Goal: Task Accomplishment & Management: Manage account settings

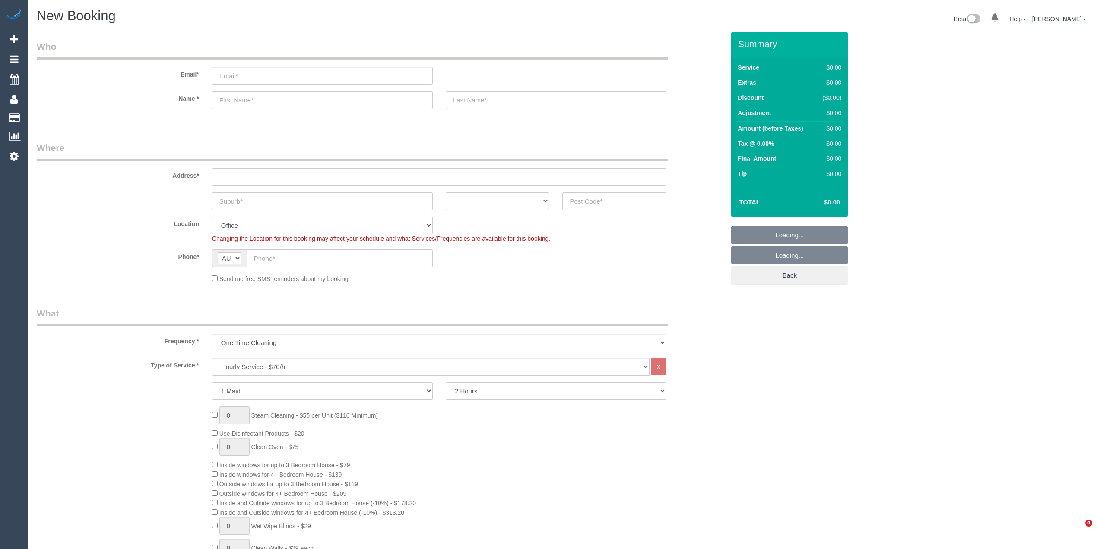
select select "object:834"
click at [301, 359] on select "Hourly Service - $70/h Hourly Service - $65/h Hourly Service - $60/h Hourly Ser…" at bounding box center [431, 367] width 438 height 18
select select "213"
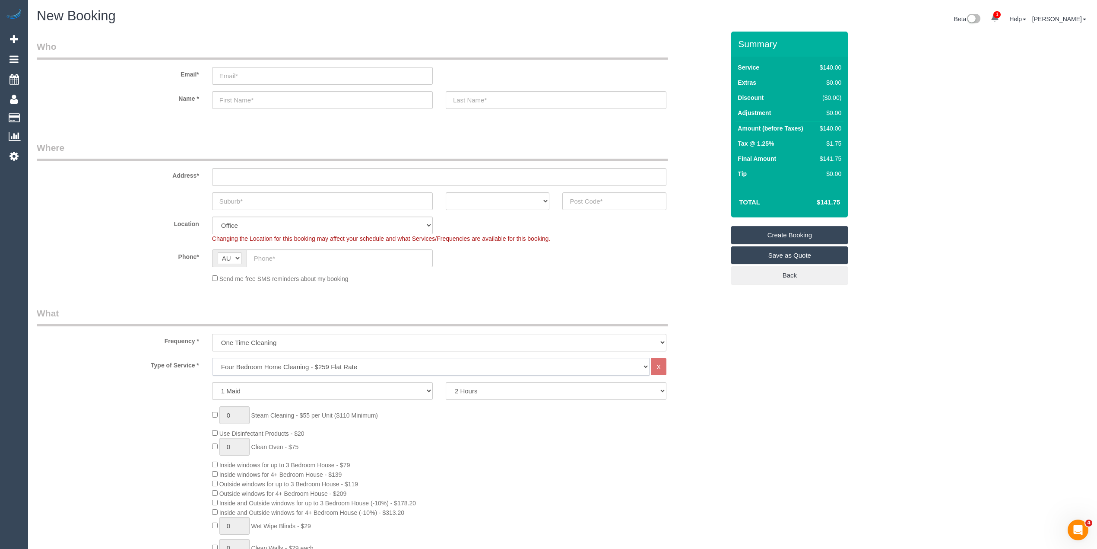
click at [212, 358] on select "Hourly Service - $70/h Hourly Service - $65/h Hourly Service - $60/h Hourly Ser…" at bounding box center [431, 367] width 438 height 18
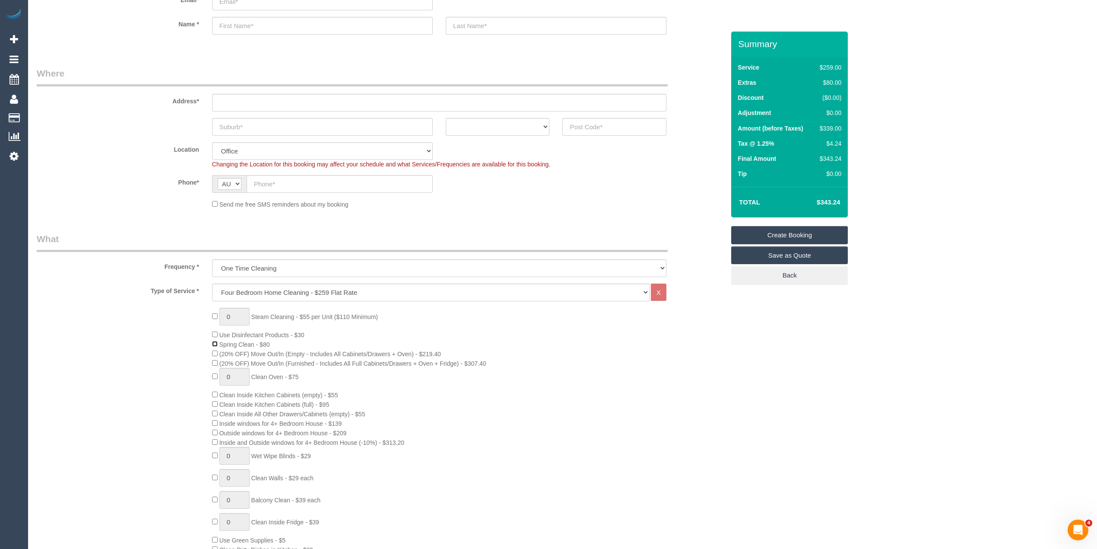
scroll to position [96, 0]
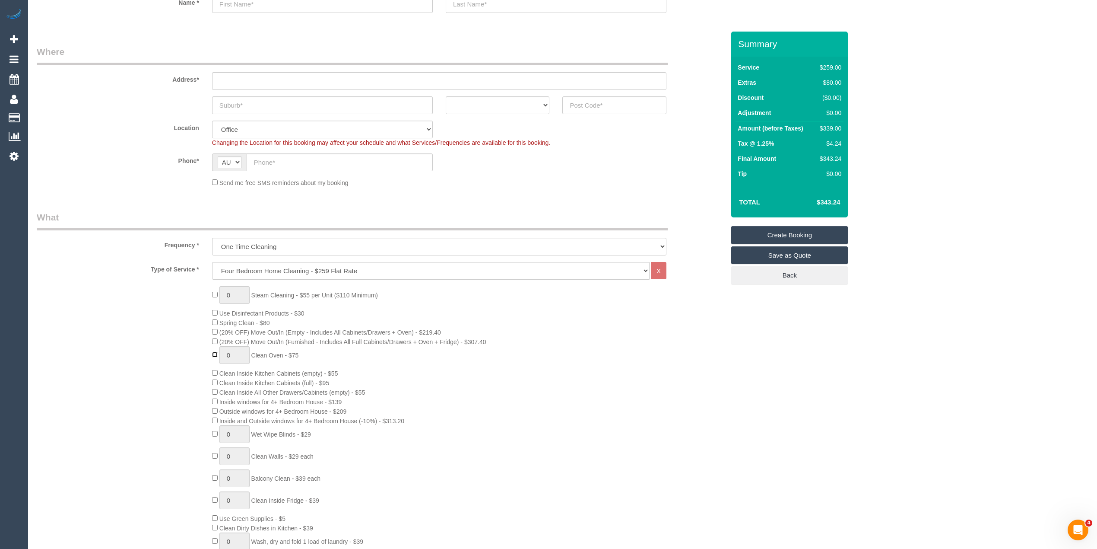
type input "1"
click at [259, 353] on span "Clean Oven - $75" at bounding box center [275, 355] width 48 height 7
click at [296, 354] on span "Clean Oven - $75" at bounding box center [275, 355] width 48 height 7
copy span "Clean Oven - $75"
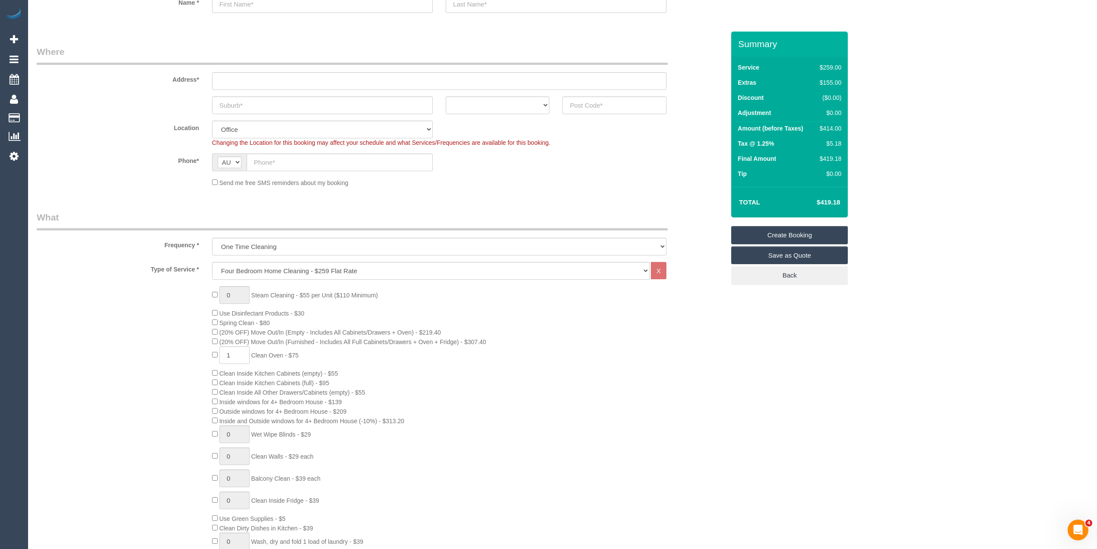
click at [229, 399] on span "Inside windows for 4+ Bedroom House - $139" at bounding box center [280, 401] width 123 height 7
click at [342, 398] on span "Inside windows for 4+ Bedroom House - $139" at bounding box center [280, 401] width 123 height 7
copy span "Inside windows for 4+ Bedroom House - $139"
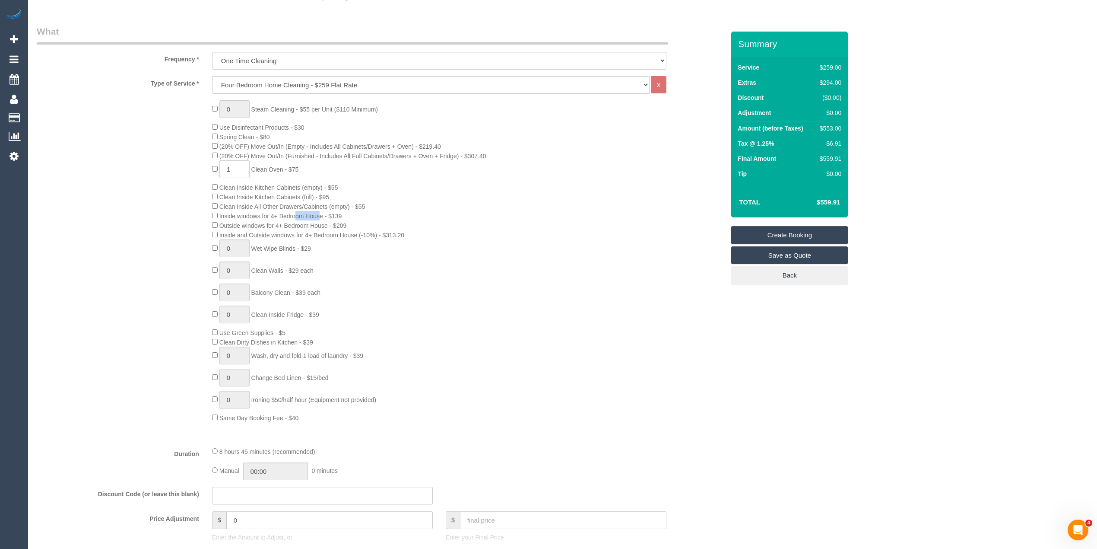
scroll to position [288, 0]
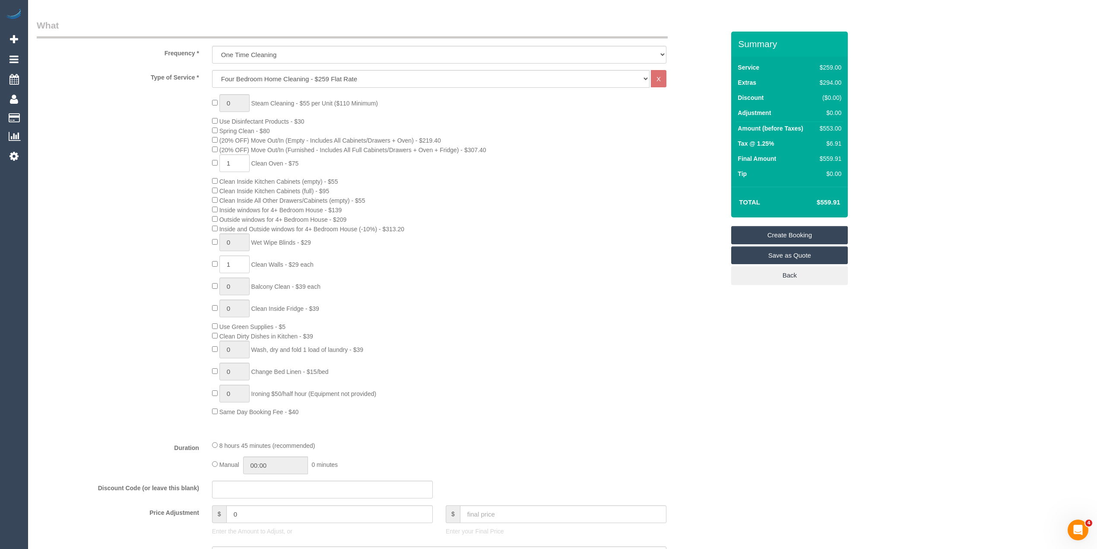
click at [262, 266] on span "Clean Walls - $29 each" at bounding box center [282, 264] width 62 height 7
click at [312, 266] on span "Clean Walls - $29 each" at bounding box center [282, 264] width 62 height 7
copy span "Clean Walls - $29 each"
drag, startPoint x: 237, startPoint y: 261, endPoint x: 225, endPoint y: 261, distance: 12.1
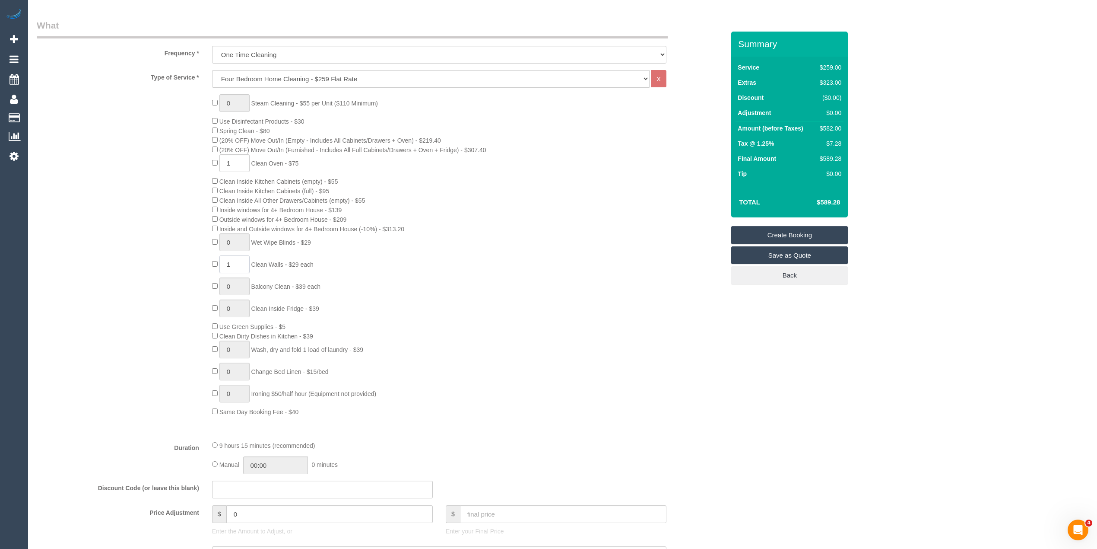
click at [225, 261] on input "1" at bounding box center [234, 264] width 30 height 18
type input "6"
click at [629, 358] on div "0 Steam Cleaning - $55 per Unit ($110 Minimum) Use Disinfectant Products - $30 …" at bounding box center [469, 255] width 526 height 322
click at [835, 126] on div "$727.00" at bounding box center [828, 128] width 25 height 9
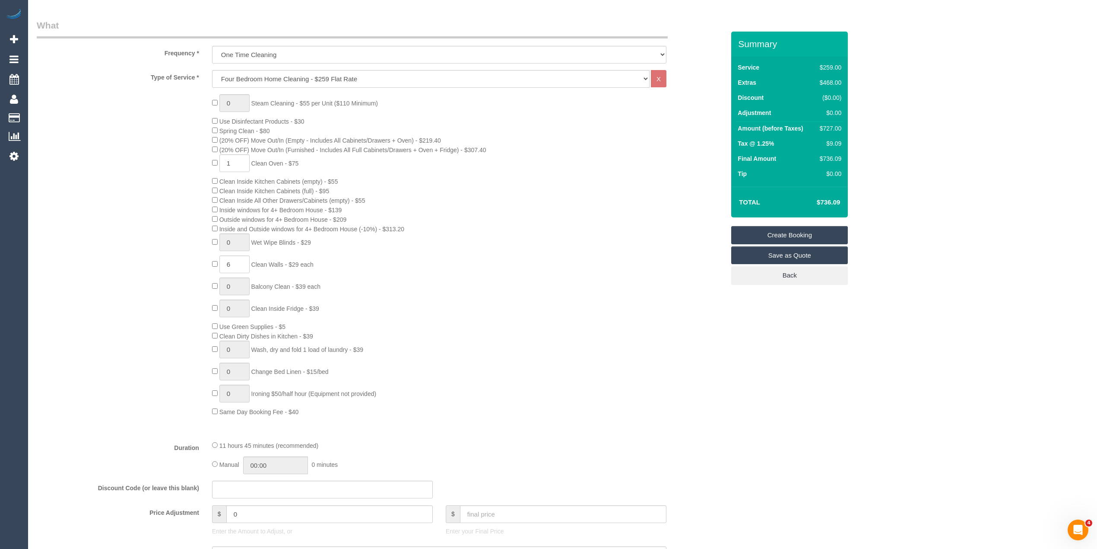
copy div "727.00"
type input "0"
click at [827, 200] on h4 "$484.38" at bounding box center [815, 202] width 49 height 7
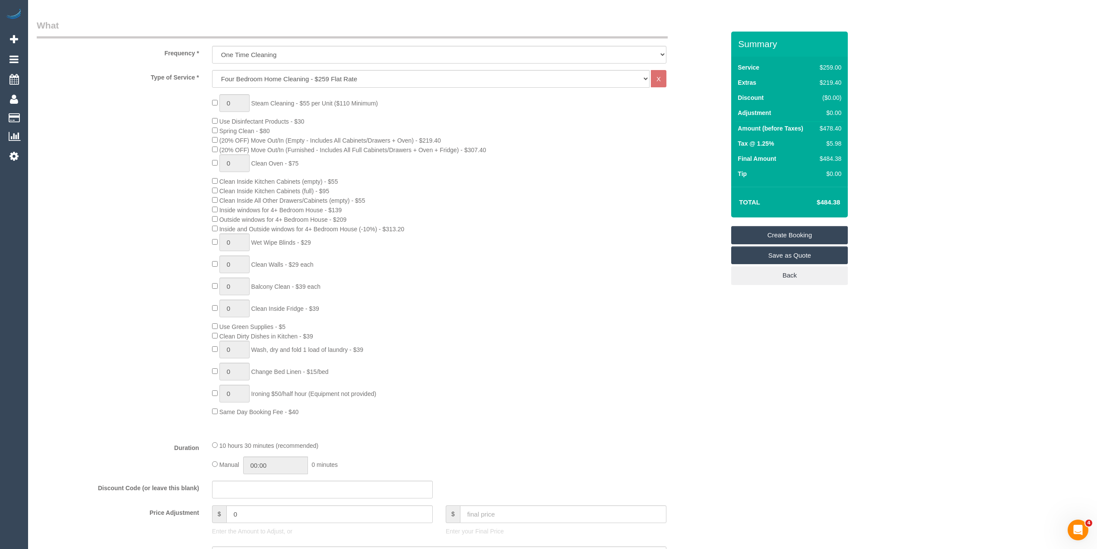
copy h4 "484.38"
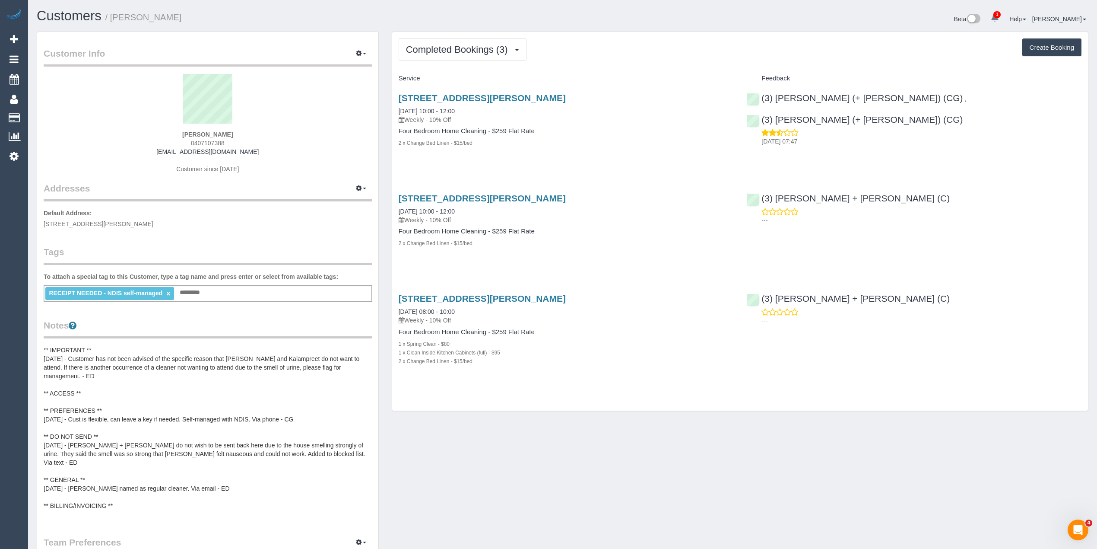
drag, startPoint x: 572, startPoint y: 93, endPoint x: 397, endPoint y: 97, distance: 175.4
click at [397, 97] on div "2 Pamela Court, Werribee, VIC 3030 23/09/2025 10:00 - 12:00 Weekly - 10% Off Fo…" at bounding box center [566, 125] width 348 height 79
copy link "2 Pamela Court, Werribee, VIC 3030"
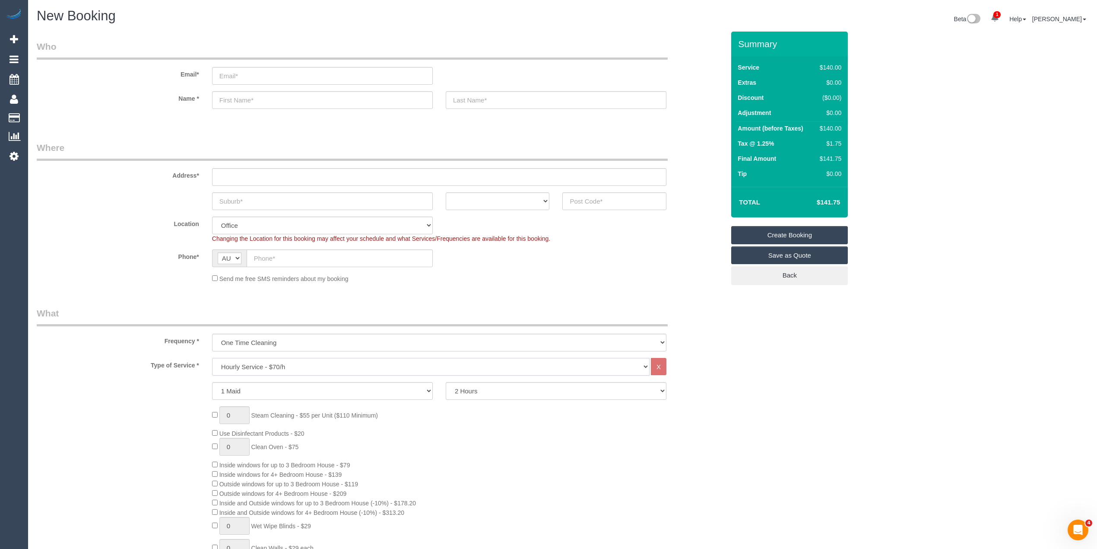
click at [294, 363] on select "Hourly Service - $70/h Hourly Service - $65/h Hourly Service - $60/h Hourly Ser…" at bounding box center [431, 367] width 438 height 18
select select "213"
click at [212, 358] on select "Hourly Service - $70/h Hourly Service - $65/h Hourly Service - $60/h Hourly Ser…" at bounding box center [431, 367] width 438 height 18
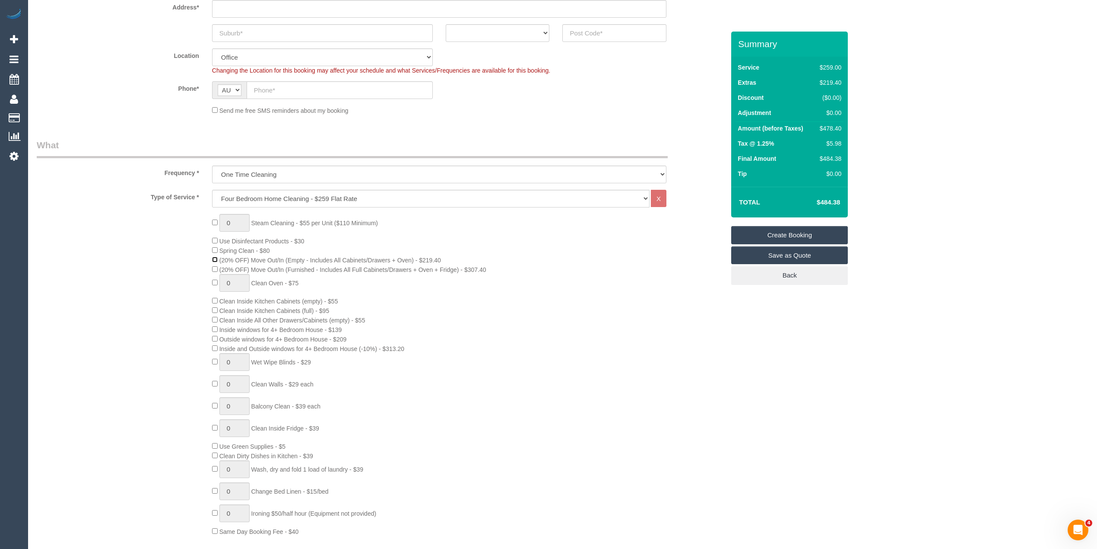
scroll to position [192, 0]
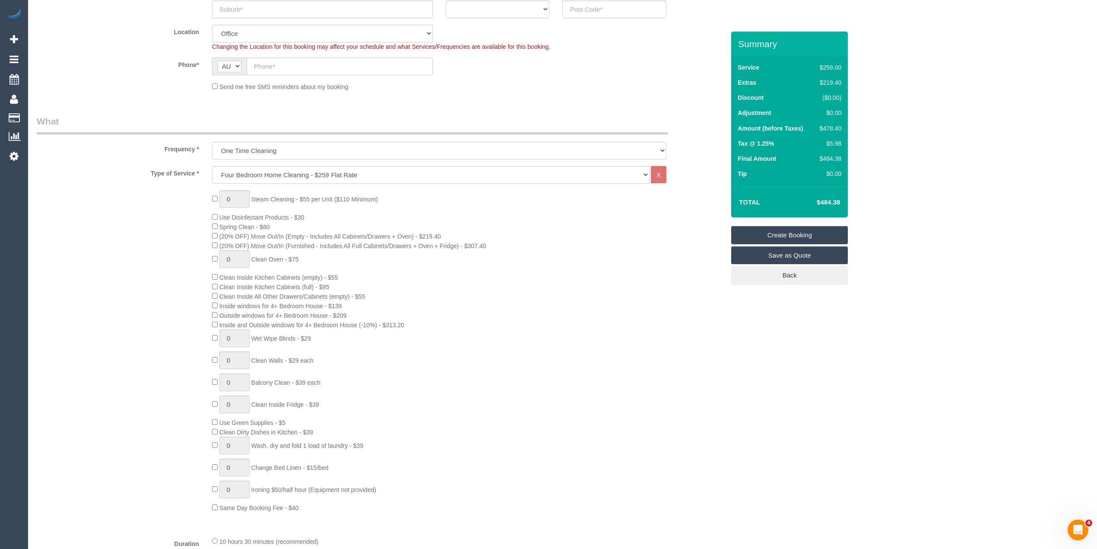
click at [225, 324] on span "Inside and Outside windows for 4+ Bedroom House (-10%) - $313.20" at bounding box center [311, 324] width 185 height 7
click at [400, 324] on span "Inside and Outside windows for 4+ Bedroom House (-10%) - $313.20" at bounding box center [311, 324] width 185 height 7
copy span "Inside and Outside windows for 4+ Bedroom House (-10%) - $313.20"
click at [831, 197] on td "$801.50" at bounding box center [815, 202] width 56 height 22
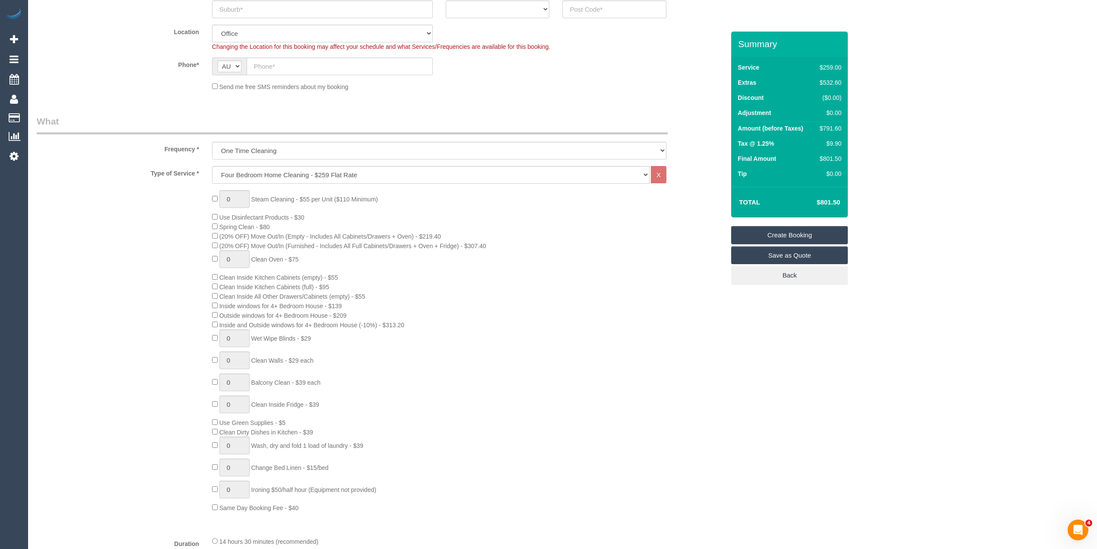
click at [831, 197] on td "$801.50" at bounding box center [815, 202] width 56 height 22
copy h4 "801.50"
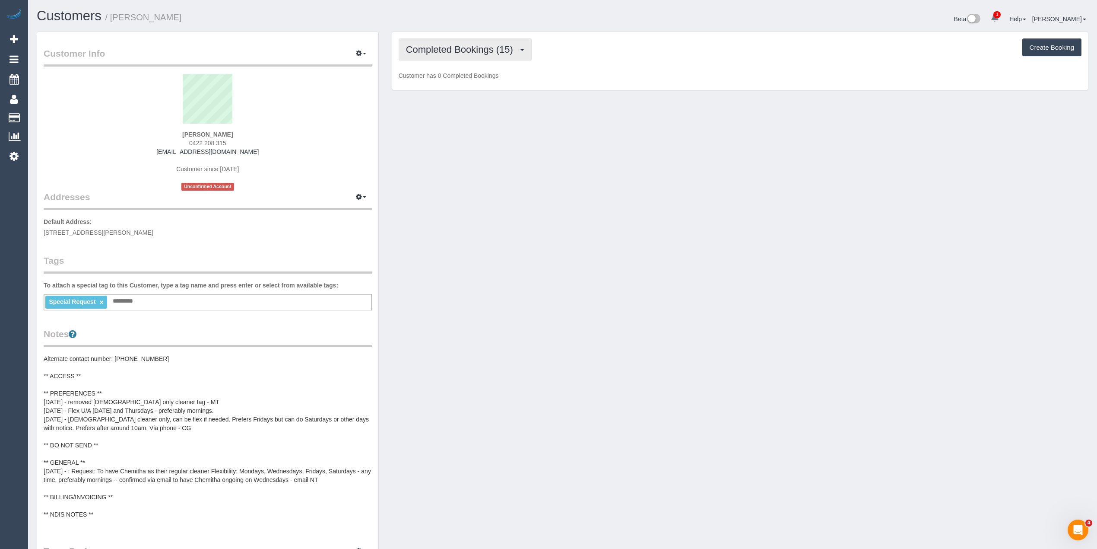
click at [420, 48] on span "Completed Bookings (15)" at bounding box center [461, 49] width 111 height 11
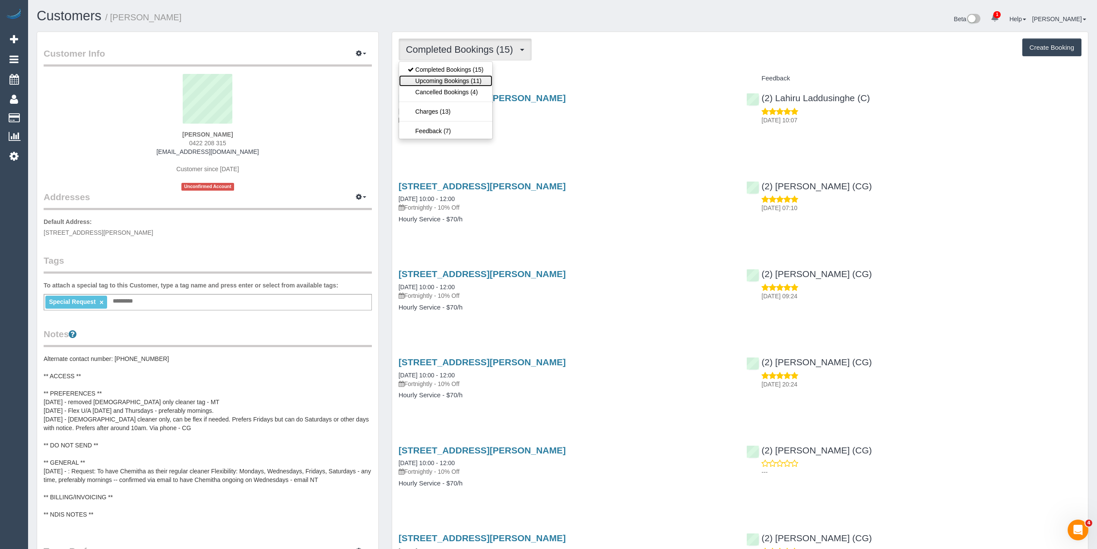
click at [442, 80] on link "Upcoming Bookings (11)" at bounding box center [445, 80] width 93 height 11
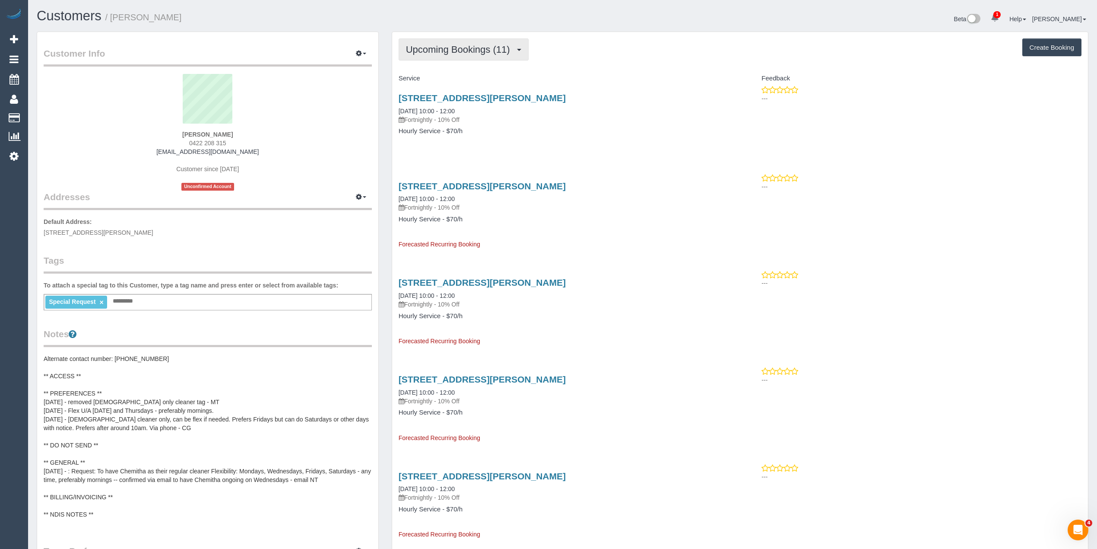
click at [439, 47] on span "Upcoming Bookings (11)" at bounding box center [460, 49] width 108 height 11
click at [443, 70] on link "Completed Bookings (15)" at bounding box center [445, 69] width 93 height 11
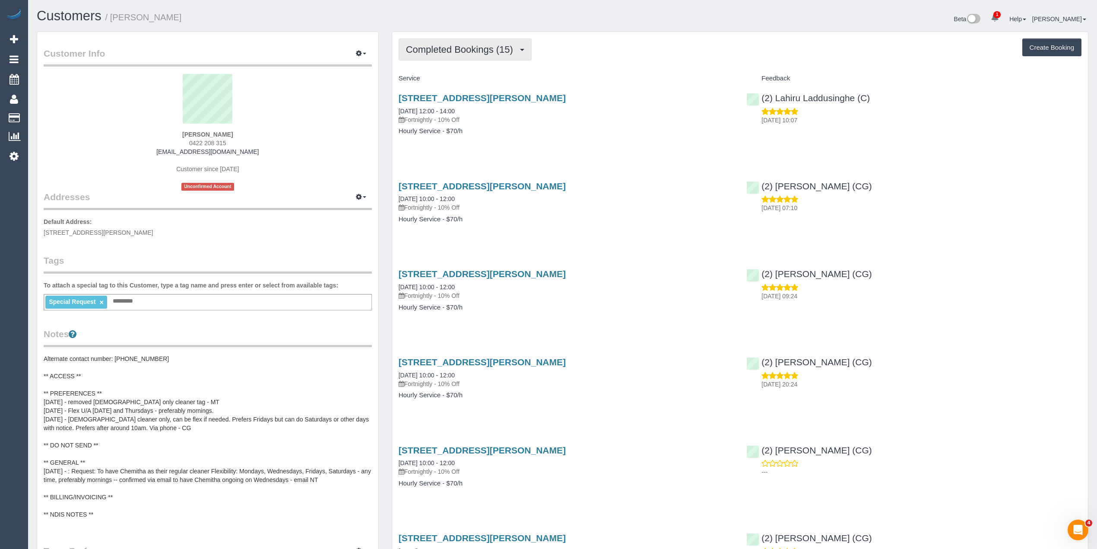
click at [429, 48] on span "Completed Bookings (15)" at bounding box center [461, 49] width 111 height 11
click at [422, 51] on span "Completed Bookings (15)" at bounding box center [461, 49] width 111 height 11
click at [424, 82] on link "Upcoming Bookings (11)" at bounding box center [445, 80] width 93 height 11
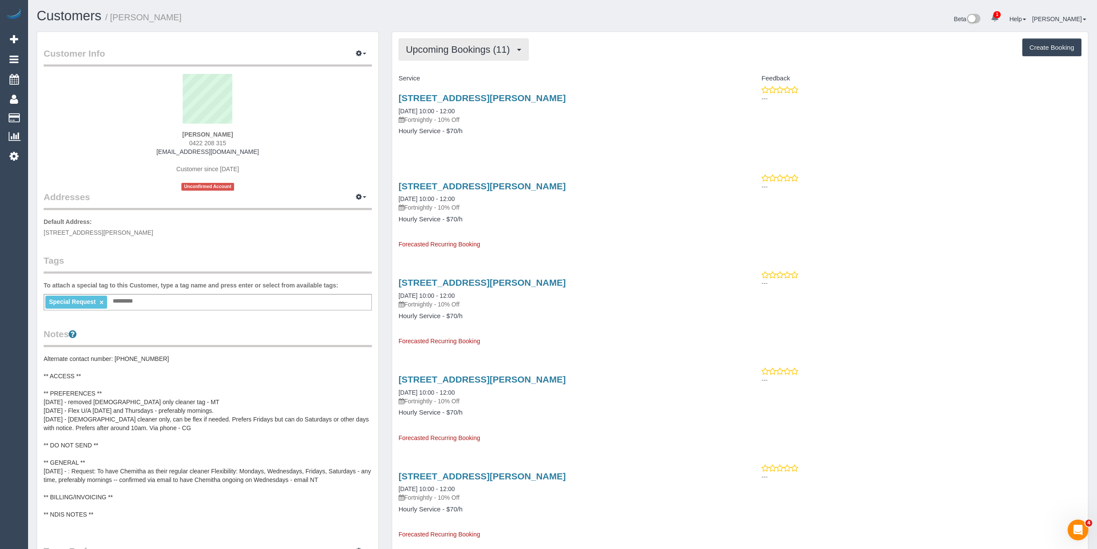
click at [436, 48] on span "Upcoming Bookings (11)" at bounding box center [460, 49] width 108 height 11
click at [613, 48] on div "Upcoming Bookings (11) Completed Bookings (15) Upcoming Bookings (11) Cancelled…" at bounding box center [740, 49] width 683 height 22
click at [428, 51] on span "Upcoming Bookings (11)" at bounding box center [460, 49] width 108 height 11
click at [442, 66] on link "Completed Bookings (15)" at bounding box center [445, 69] width 93 height 11
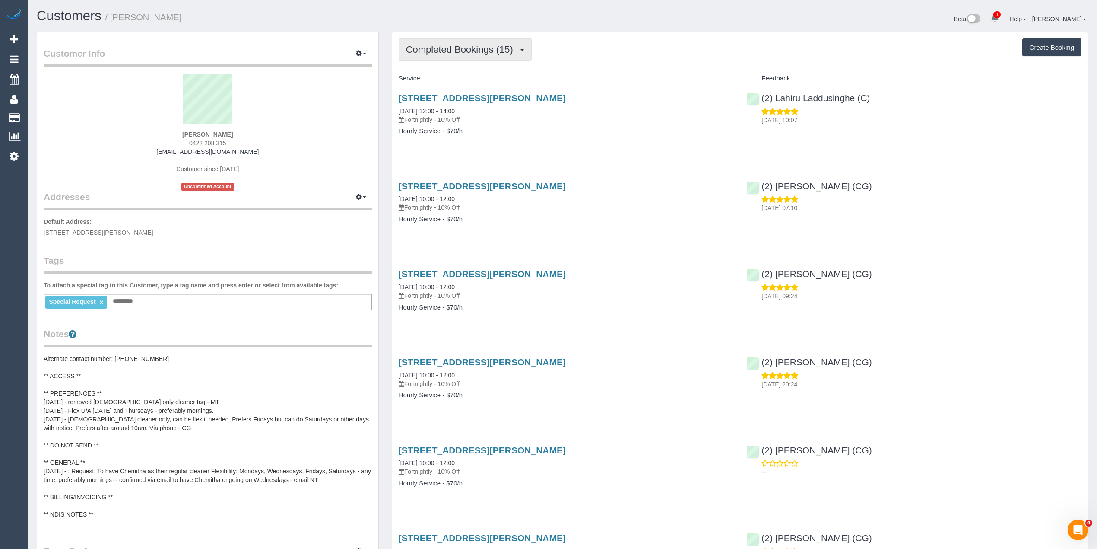
click at [444, 51] on span "Completed Bookings (15)" at bounding box center [461, 49] width 111 height 11
click at [458, 81] on link "Upcoming Bookings (11)" at bounding box center [445, 80] width 93 height 11
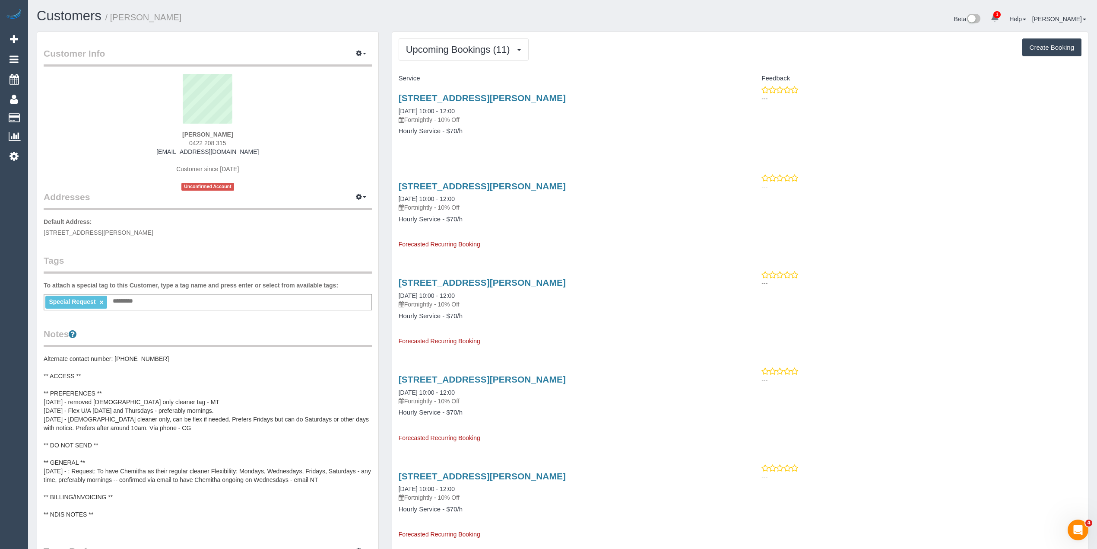
click at [314, 80] on sui-profile-pic at bounding box center [207, 102] width 315 height 56
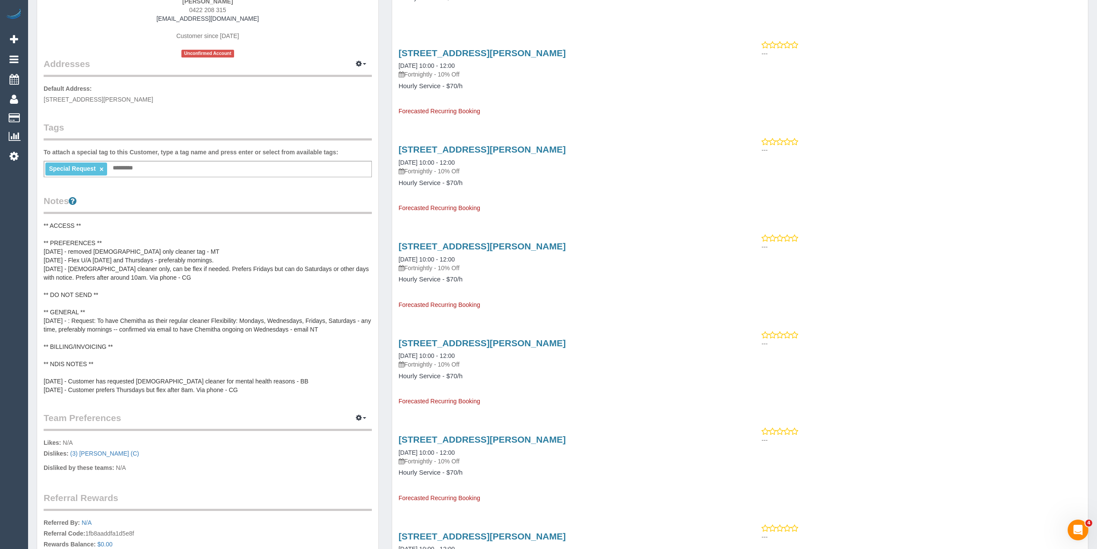
scroll to position [192, 0]
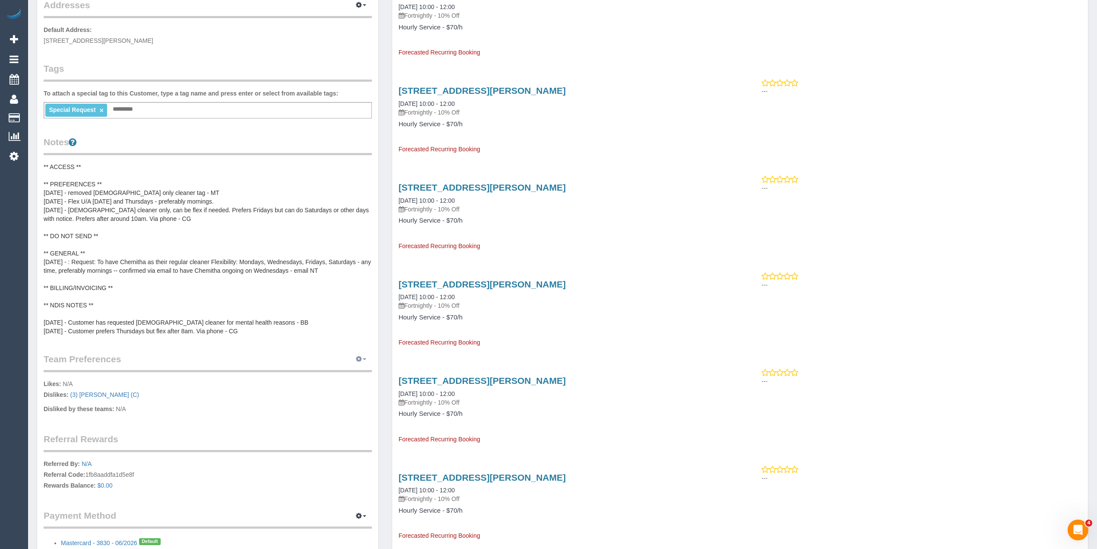
click at [363, 358] on span "button" at bounding box center [364, 359] width 3 height 2
click at [314, 374] on link "Manage Preferences" at bounding box center [334, 374] width 73 height 11
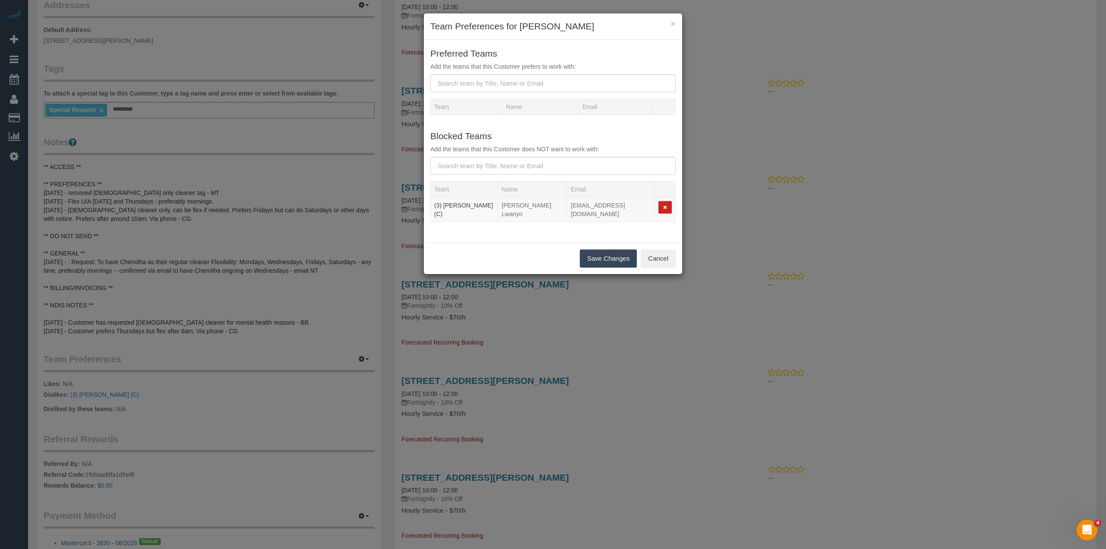
click at [465, 96] on form "Preferred Teams Add the teams that this Customer prefers to work with: Team Nam…" at bounding box center [552, 84] width 245 height 76
click at [467, 84] on input "text" at bounding box center [552, 83] width 245 height 18
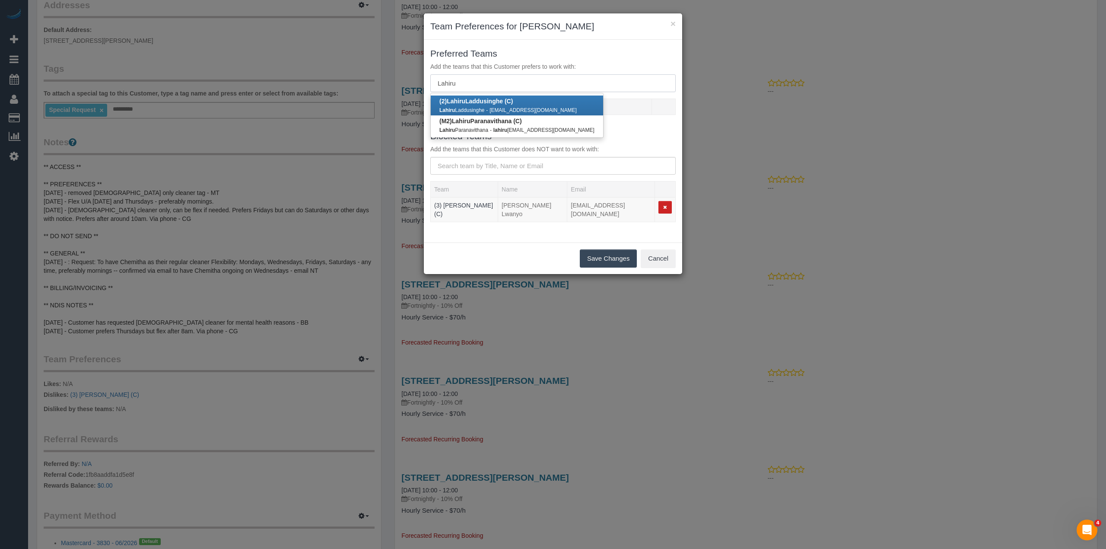
type input "Lahiru"
click at [505, 99] on b "(2) Lahiru Laddusinghe (C)" at bounding box center [475, 101] width 73 height 7
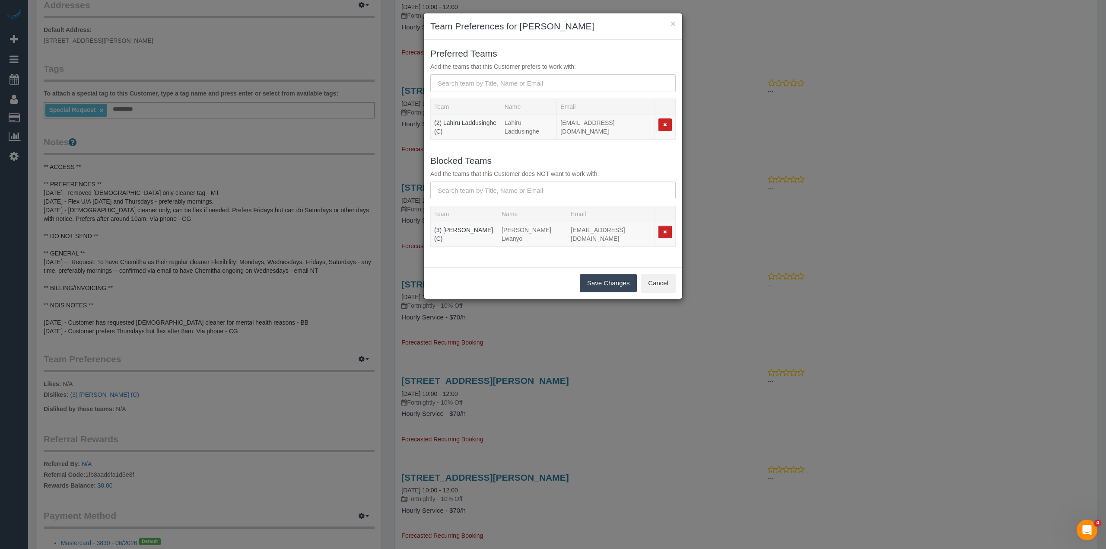
click at [612, 276] on button "Save Changes" at bounding box center [608, 283] width 57 height 18
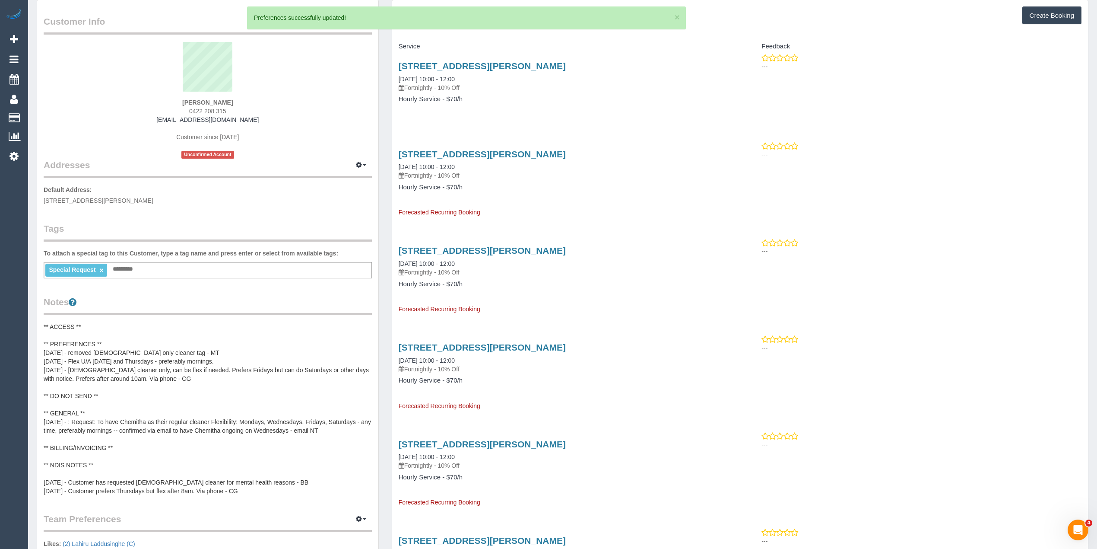
scroll to position [0, 0]
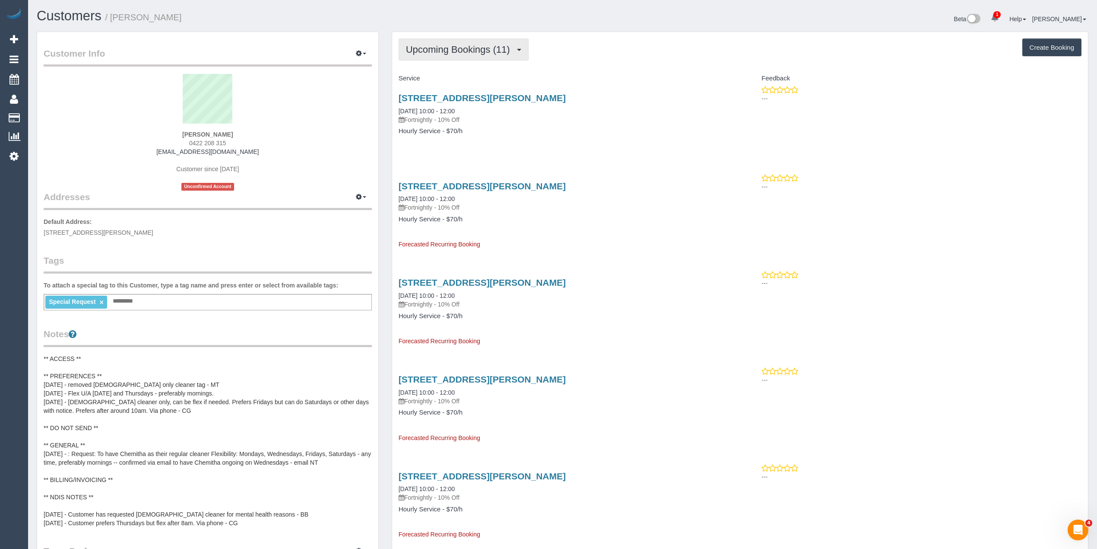
click at [425, 42] on button "Upcoming Bookings (11)" at bounding box center [464, 49] width 130 height 22
click at [403, 12] on h1 "Customers / Flavia Correa" at bounding box center [297, 16] width 520 height 15
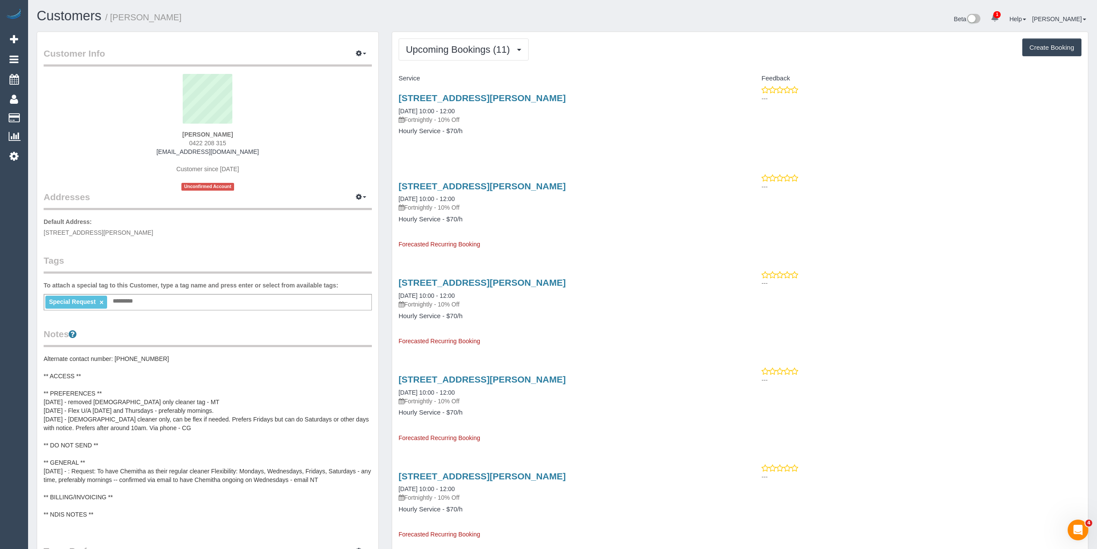
click at [200, 135] on strong "Flavia Correa" at bounding box center [207, 134] width 51 height 7
click at [216, 133] on strong "Flavia Correa" at bounding box center [207, 134] width 51 height 7
copy strong "Flavia Correa"
click at [449, 42] on button "Upcoming Bookings (11)" at bounding box center [464, 49] width 130 height 22
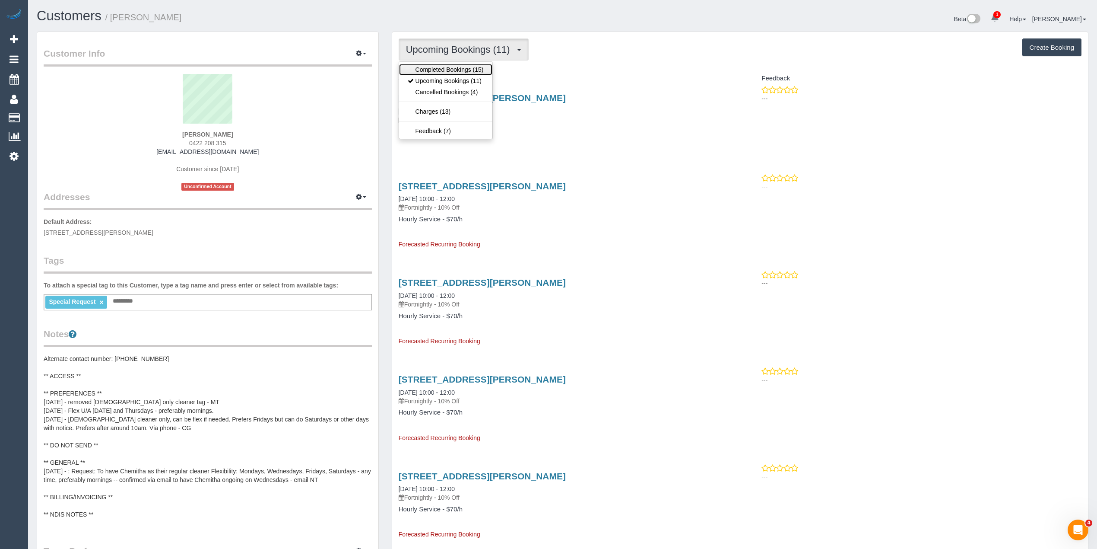
click at [444, 71] on link "Completed Bookings (15)" at bounding box center [445, 69] width 93 height 11
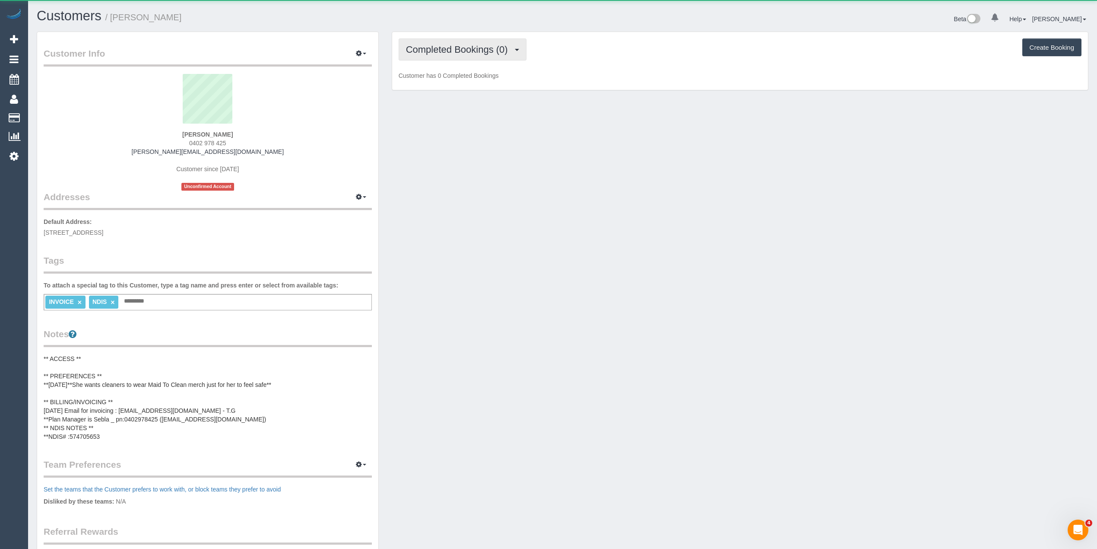
click at [431, 39] on button "Completed Bookings (0)" at bounding box center [463, 49] width 128 height 22
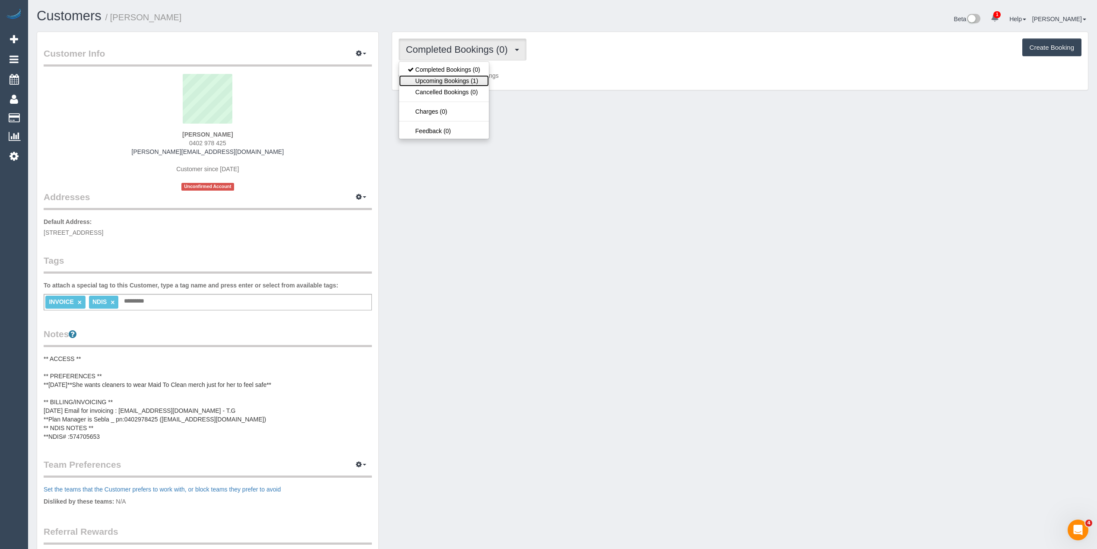
click at [440, 83] on link "Upcoming Bookings (1)" at bounding box center [444, 80] width 90 height 11
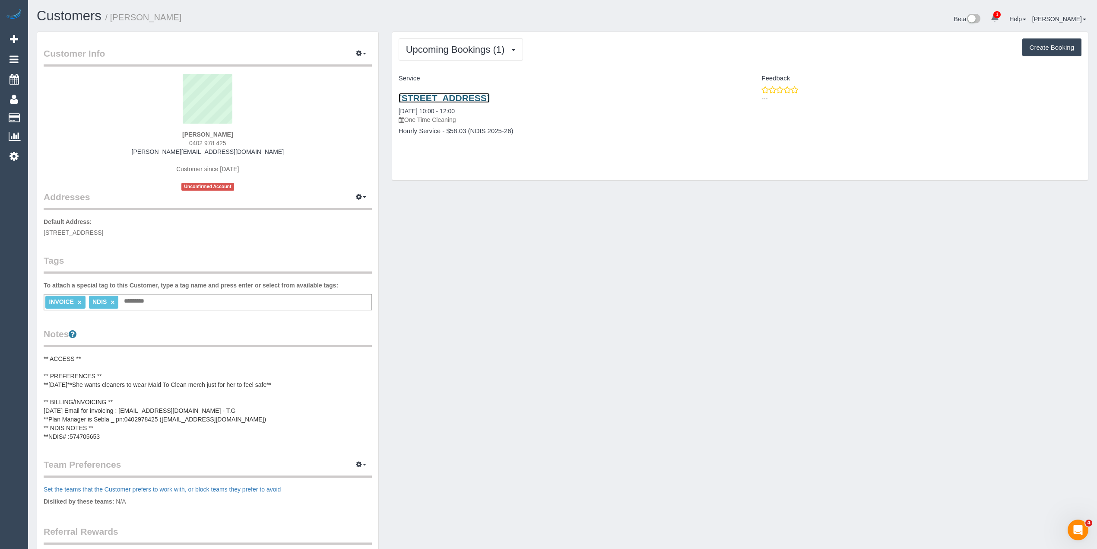
click at [443, 98] on link "[STREET_ADDRESS]" at bounding box center [444, 98] width 91 height 10
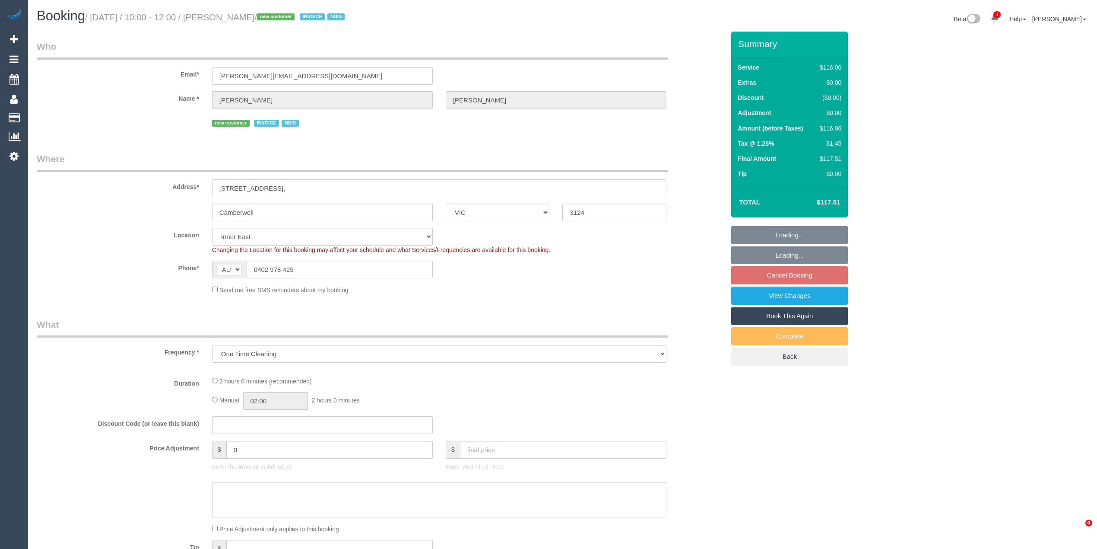
select select "VIC"
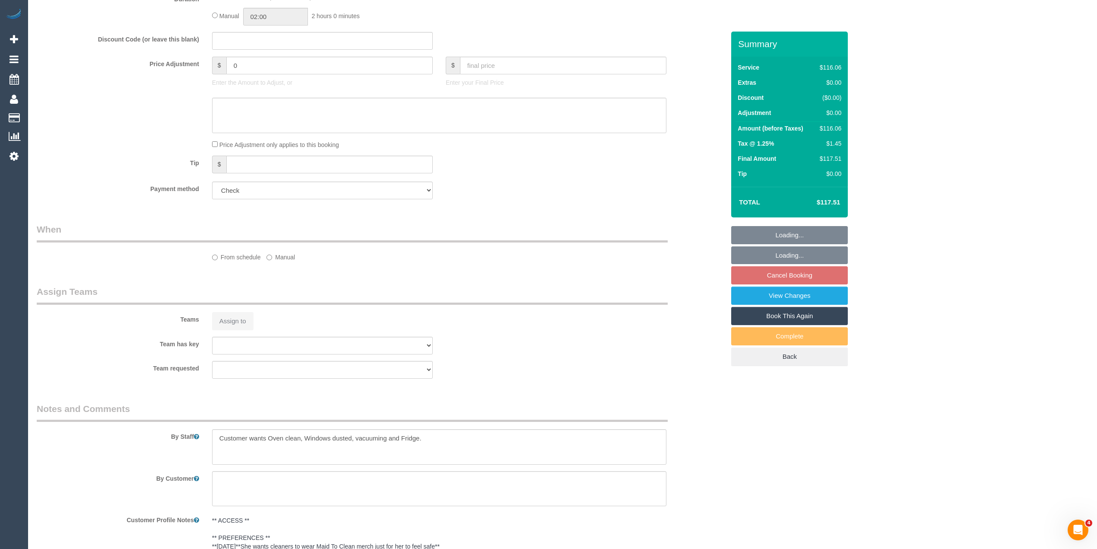
select select "object:560"
select select "spot3"
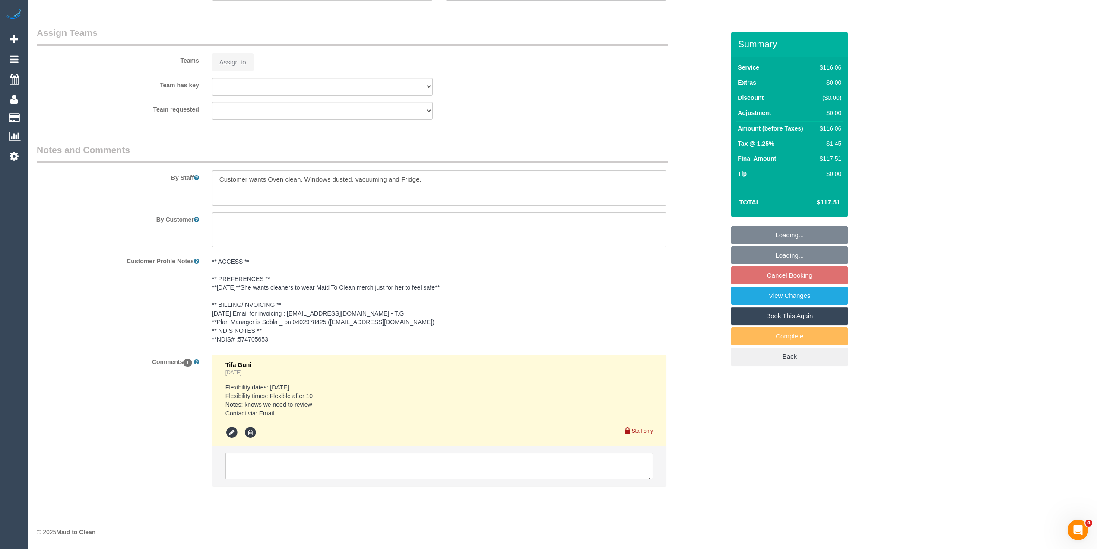
select select "number:28"
select select "number:14"
select select "number:19"
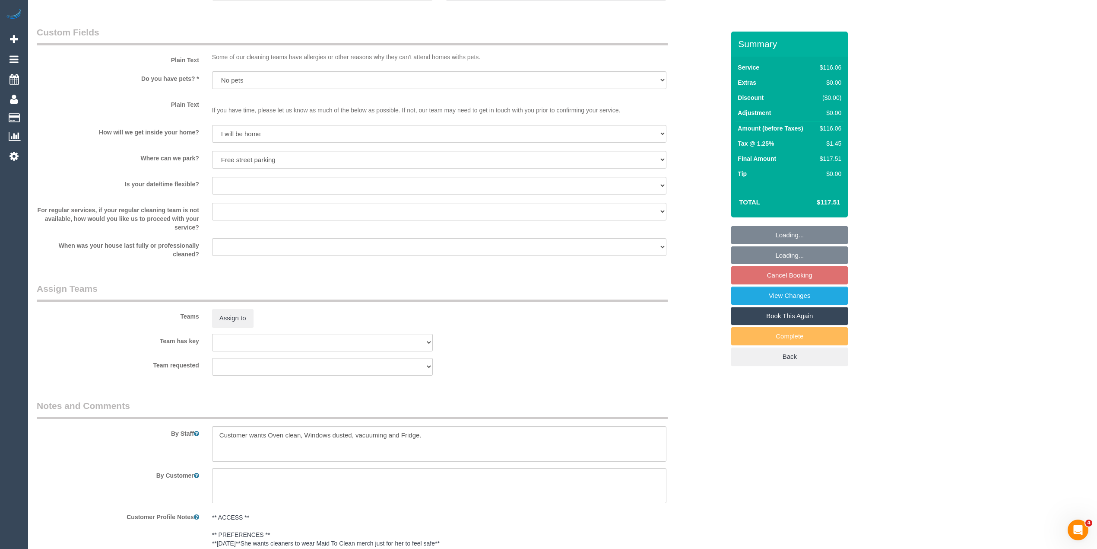
scroll to position [990, 0]
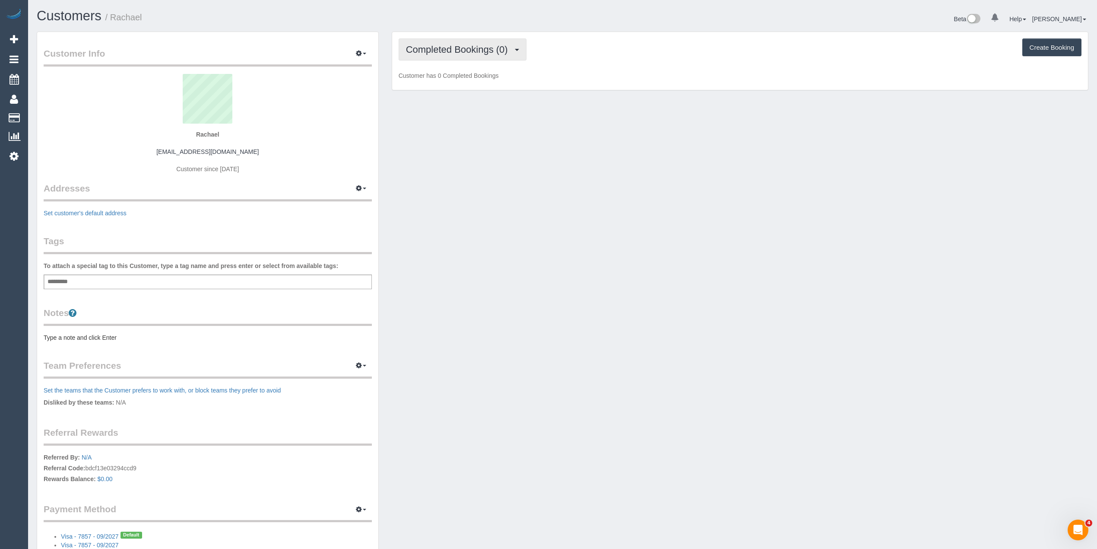
click at [429, 54] on span "Completed Bookings (0)" at bounding box center [459, 49] width 106 height 11
click at [450, 82] on link "Upcoming Bookings (14)" at bounding box center [444, 80] width 91 height 11
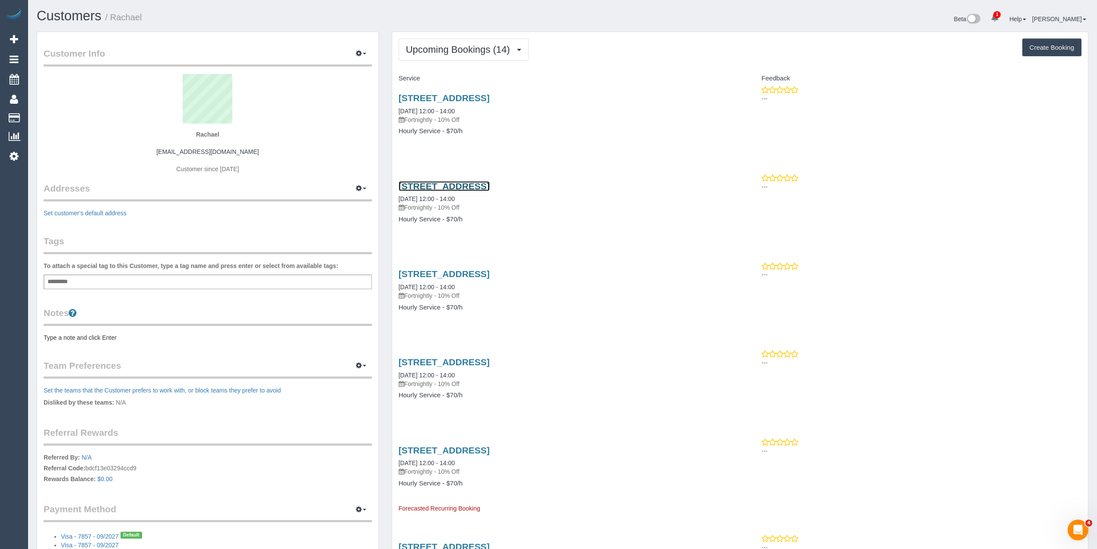
click at [490, 185] on link "2 Finona Court, Ringwood, VIC 3134" at bounding box center [444, 186] width 91 height 10
click at [490, 276] on link "2 Finona Court, Ringwood, VIC 3134" at bounding box center [444, 274] width 91 height 10
click at [512, 356] on div "2 Finona Court, Ringwood, VIC 3134 26/11/2025 12:00 - 14:00 Fortnightly - 10% O…" at bounding box center [566, 382] width 348 height 67
click at [490, 361] on link "2 Finona Court, Ringwood, VIC 3134" at bounding box center [444, 362] width 91 height 10
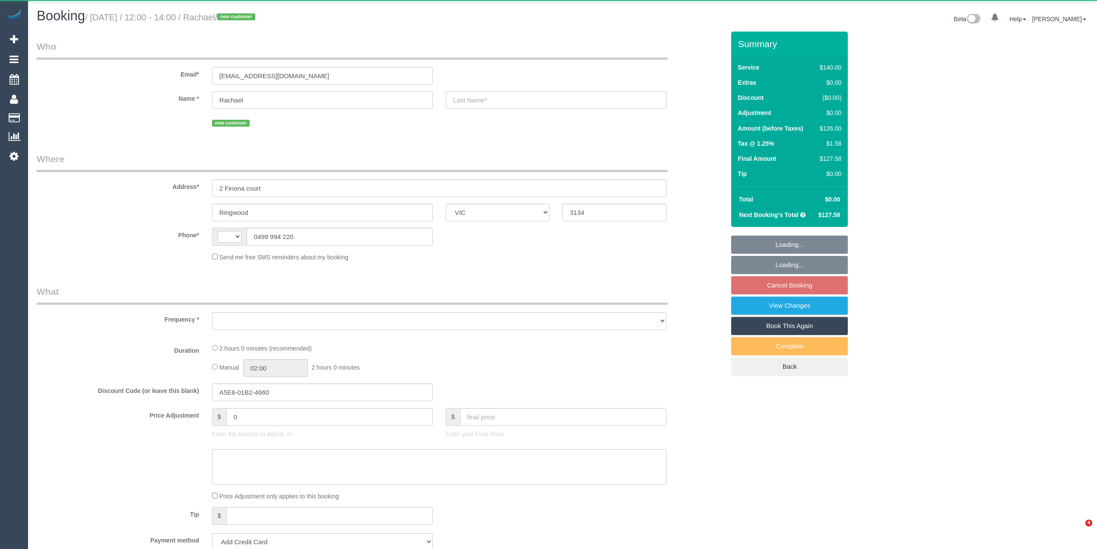
select select "VIC"
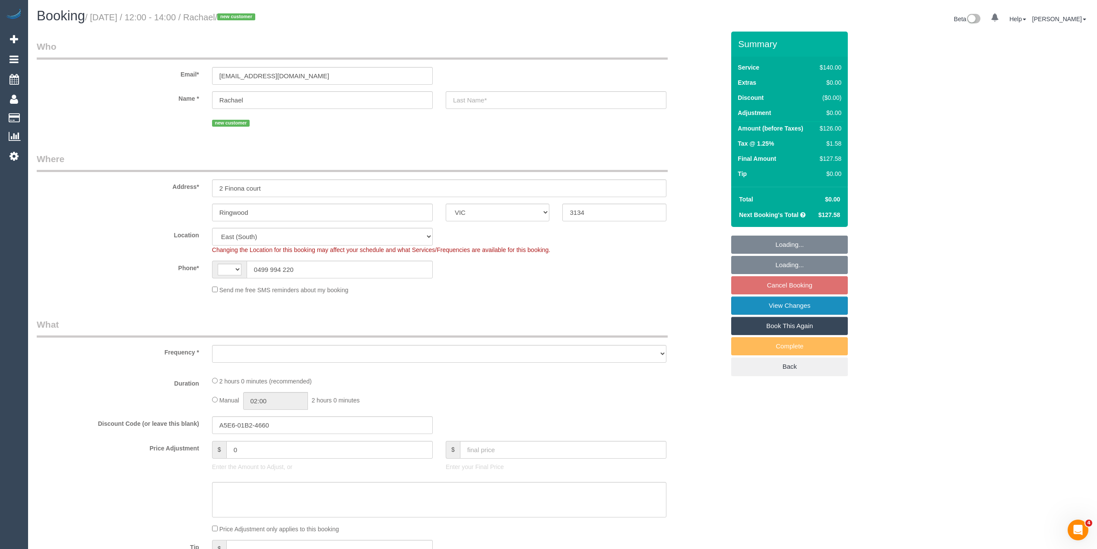
select select "string:AU"
select select "string:stripe-pm_1SF6pQ2GScqysDRVXQVkB6Xr"
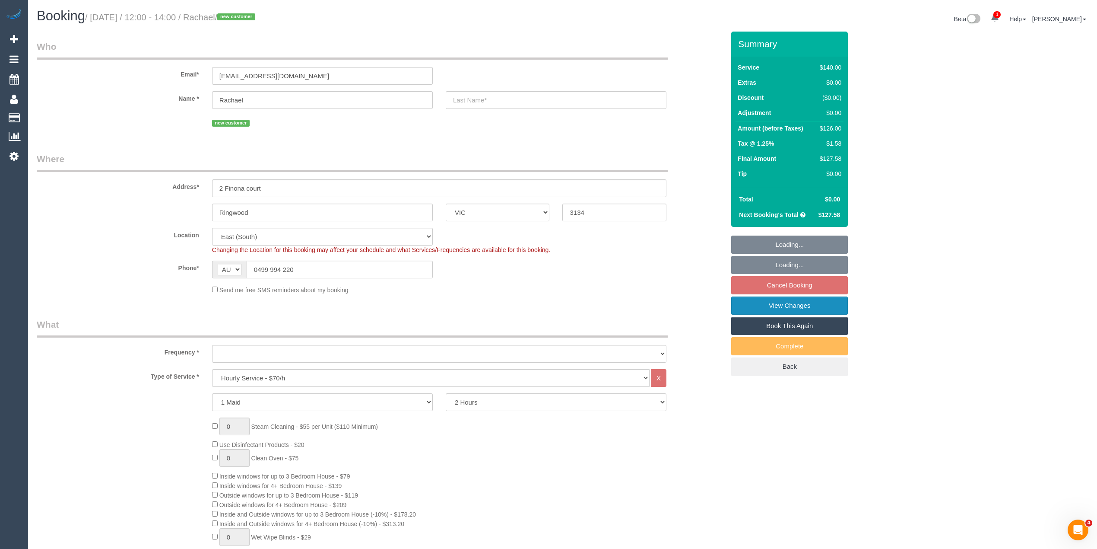
click at [792, 306] on link "View Changes" at bounding box center [789, 305] width 117 height 18
select select "object:889"
select select "spot4"
select select "number:29"
select select "number:14"
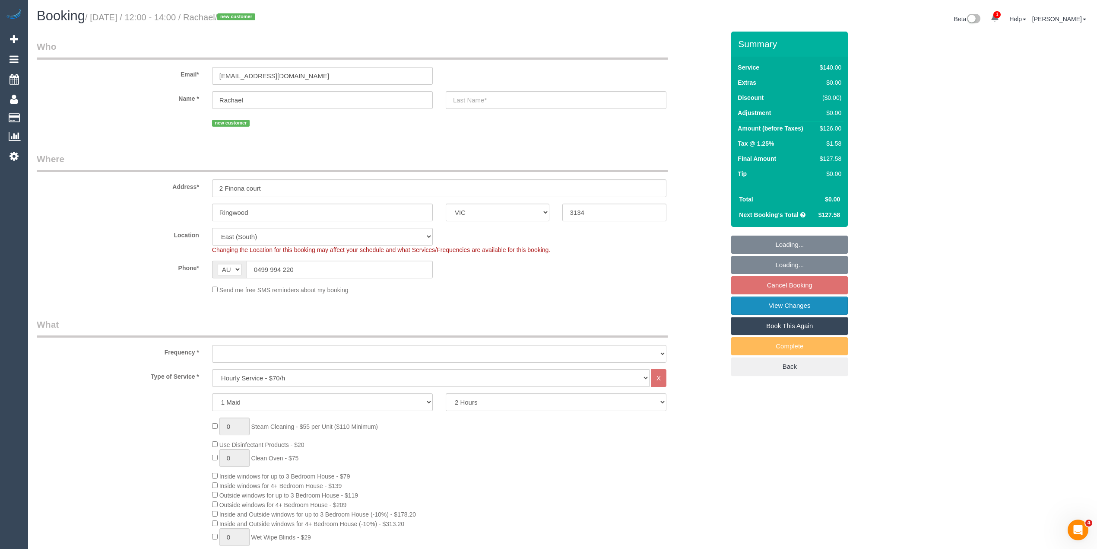
select select "number:19"
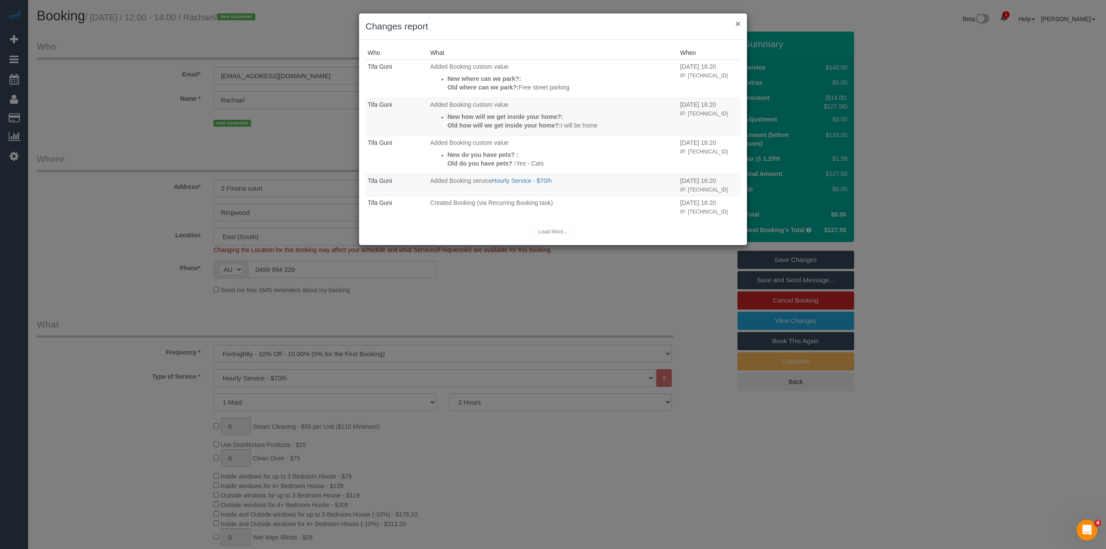
click at [737, 22] on button "×" at bounding box center [737, 23] width 5 height 9
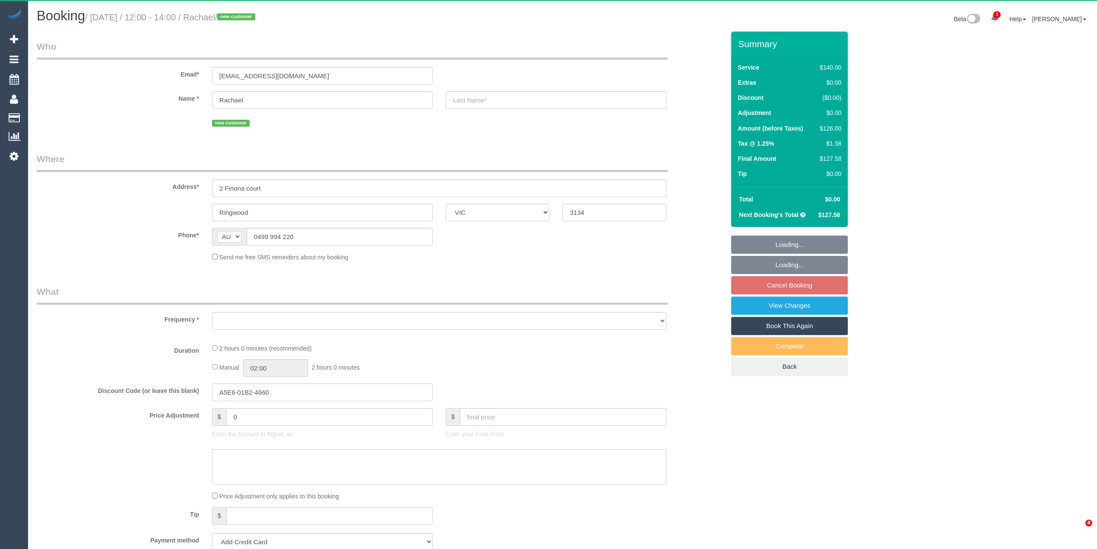
select select "VIC"
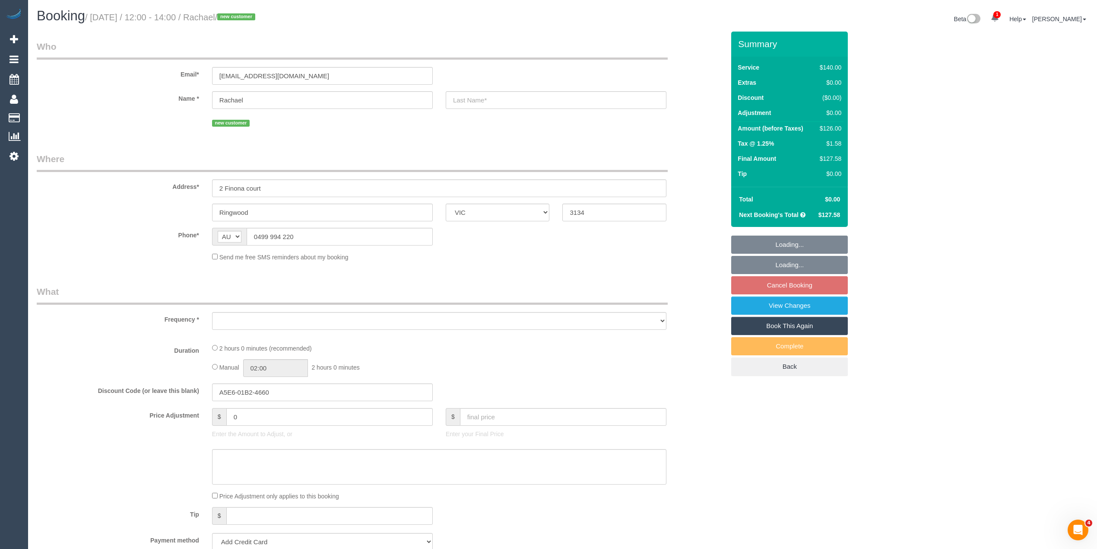
select select "object:543"
select select "string:stripe-pm_1SF6pQ2GScqysDRVXQVkB6Xr"
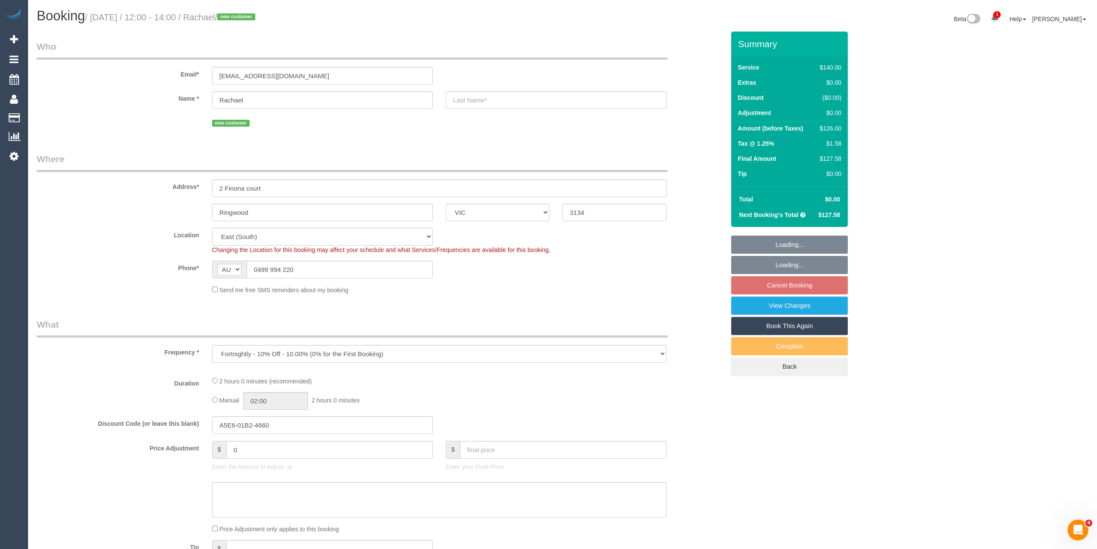
select select "object:550"
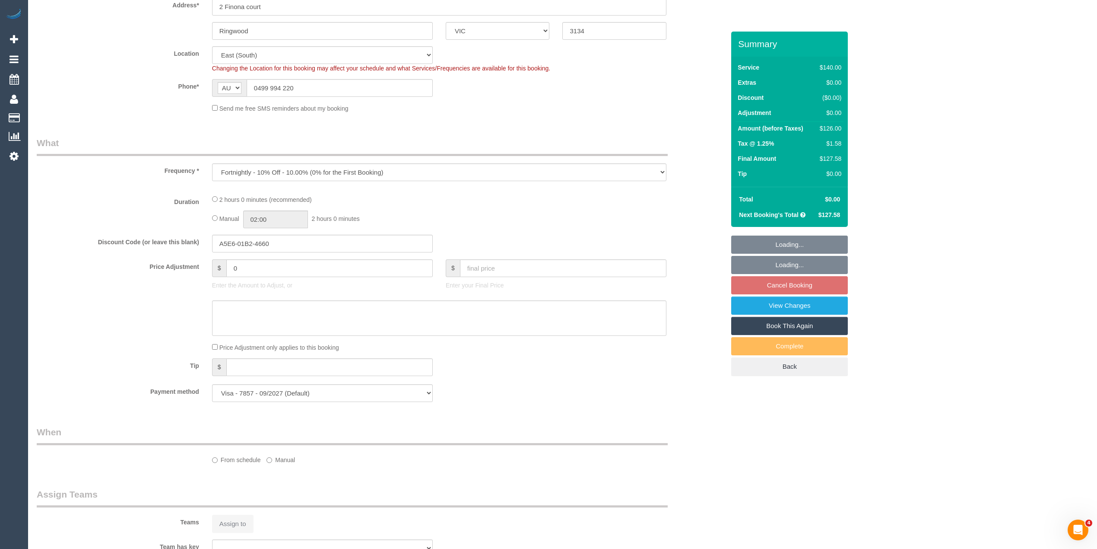
scroll to position [192, 0]
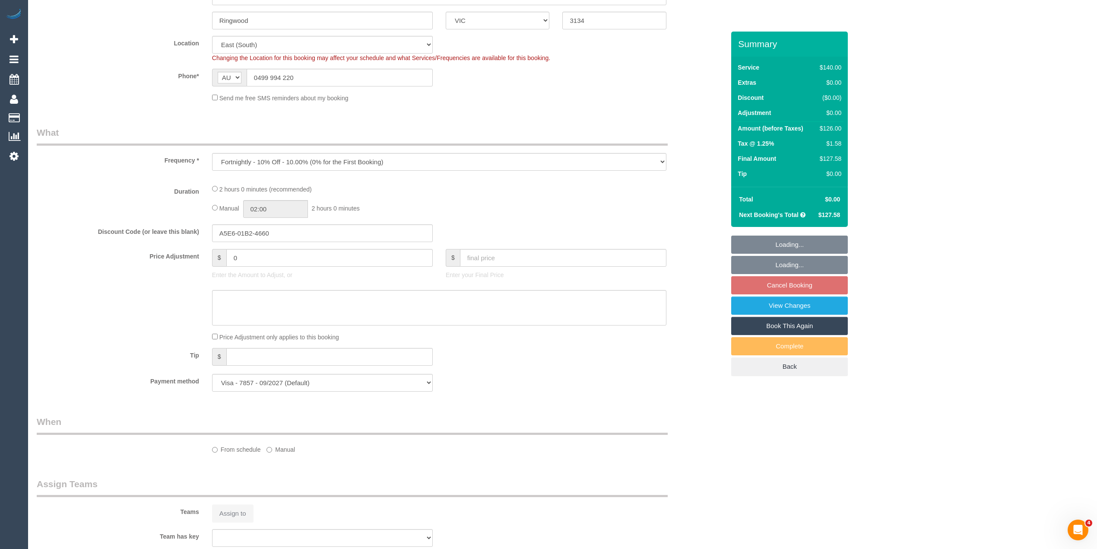
select select "spot4"
select select "number:29"
select select "number:14"
select select "number:19"
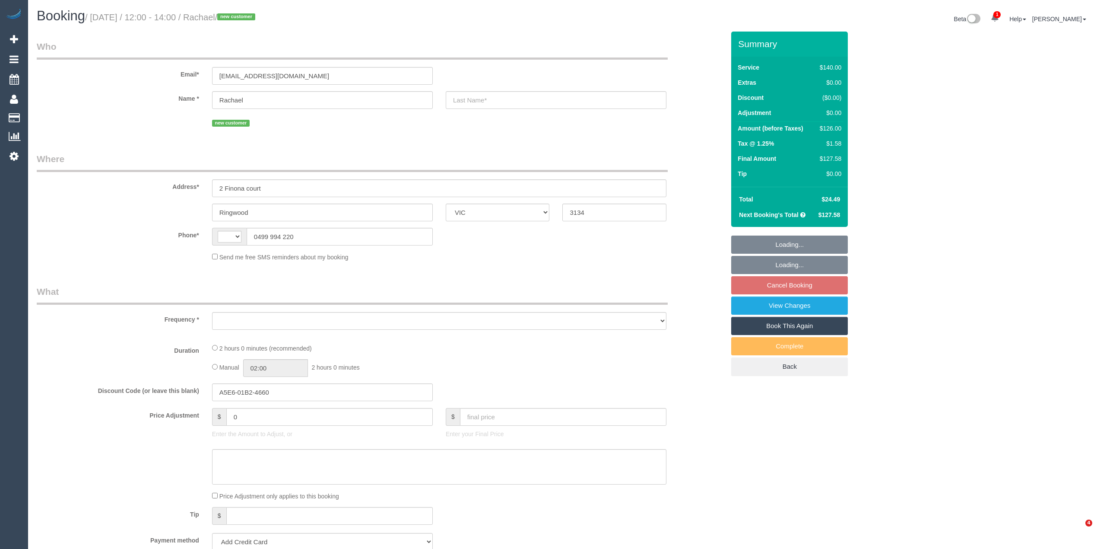
select select "VIC"
select select "string:stripe-pm_1SF6pQ2GScqysDRVXQVkB6Xr"
select select "string:AU"
select select "object:721"
select select "number:29"
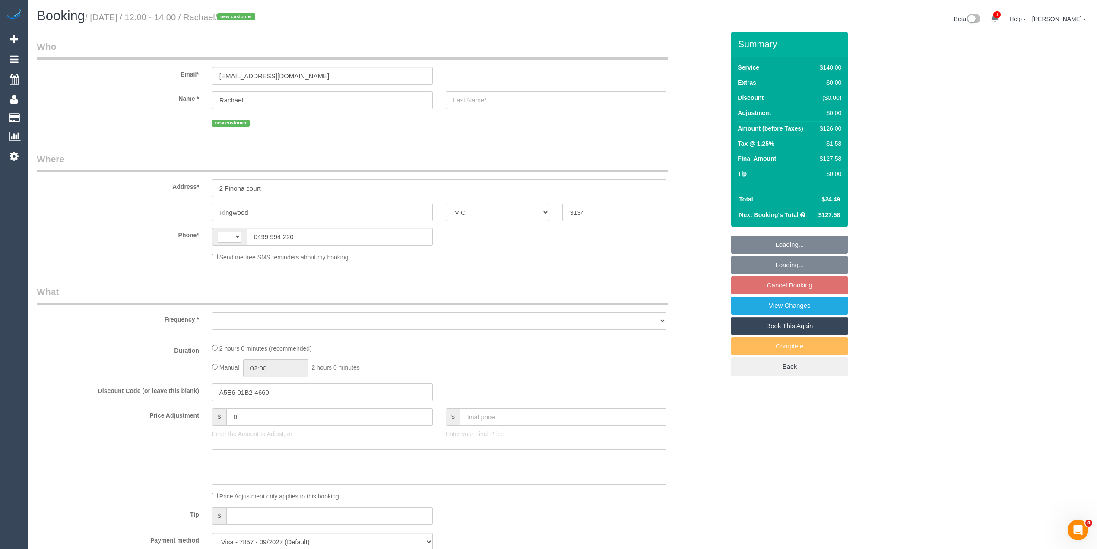
select select "number:14"
select select "number:19"
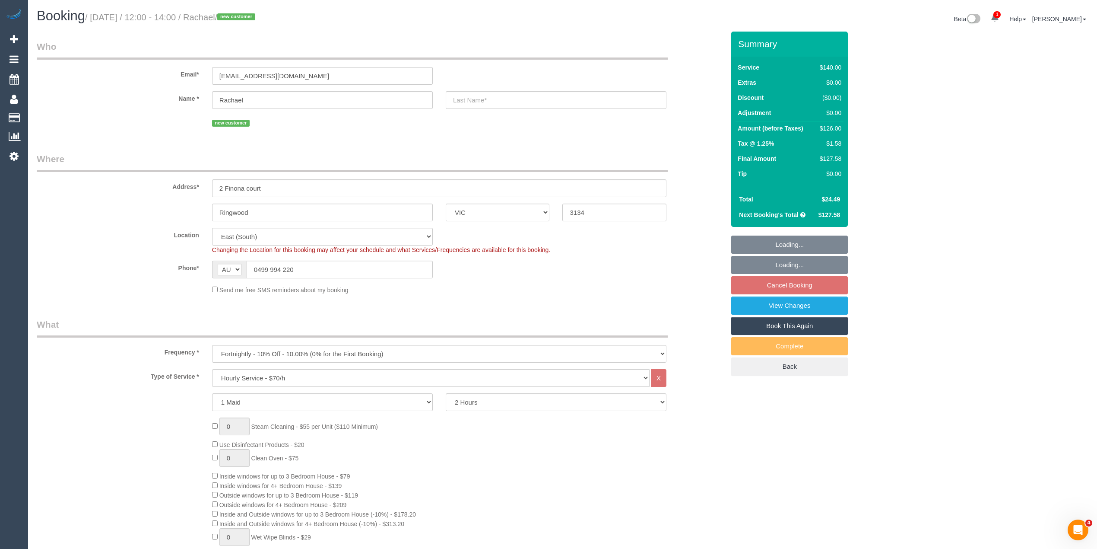
select select "spot4"
select select "object:1323"
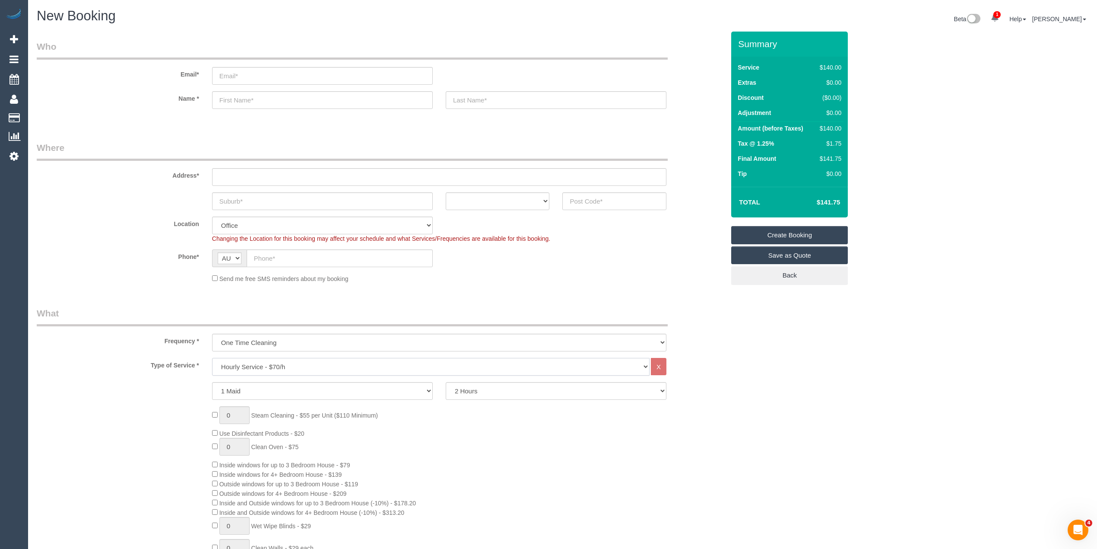
click at [239, 365] on select "Hourly Service - $70/h Hourly Service - $65/h Hourly Service - $60/h Hourly Ser…" at bounding box center [431, 367] width 438 height 18
click at [212, 358] on select "Hourly Service - $70/h Hourly Service - $65/h Hourly Service - $60/h Hourly Ser…" at bounding box center [431, 367] width 438 height 18
click at [838, 199] on h4 "$141.75" at bounding box center [815, 202] width 49 height 7
click at [838, 199] on h4 "$370.98" at bounding box center [815, 202] width 49 height 7
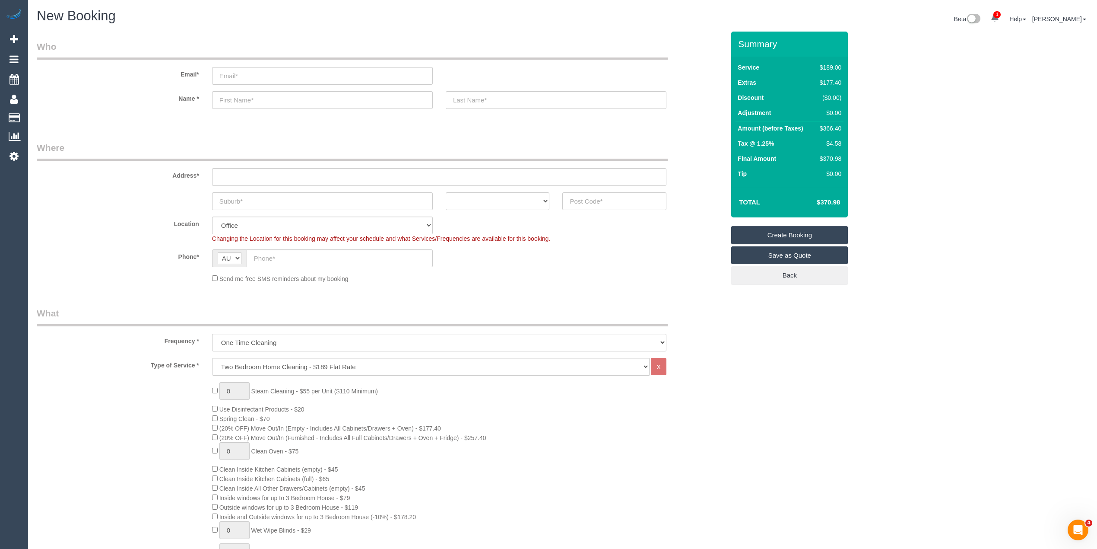
click at [838, 199] on h4 "$370.98" at bounding box center [815, 202] width 49 height 7
copy h4 "370.98"
click at [269, 362] on select "Hourly Service - $70/h Hourly Service - $65/h Hourly Service - $60/h Hourly Ser…" at bounding box center [431, 367] width 438 height 18
select select "209"
click at [212, 358] on select "Hourly Service - $70/h Hourly Service - $65/h Hourly Service - $60/h Hourly Ser…" at bounding box center [431, 367] width 438 height 18
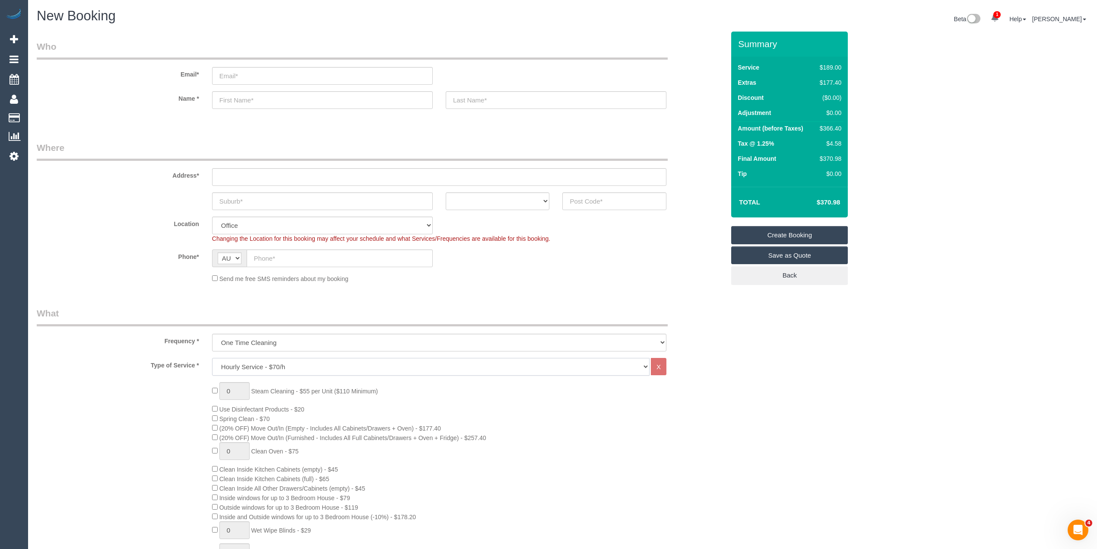
select select "1"
select select "120"
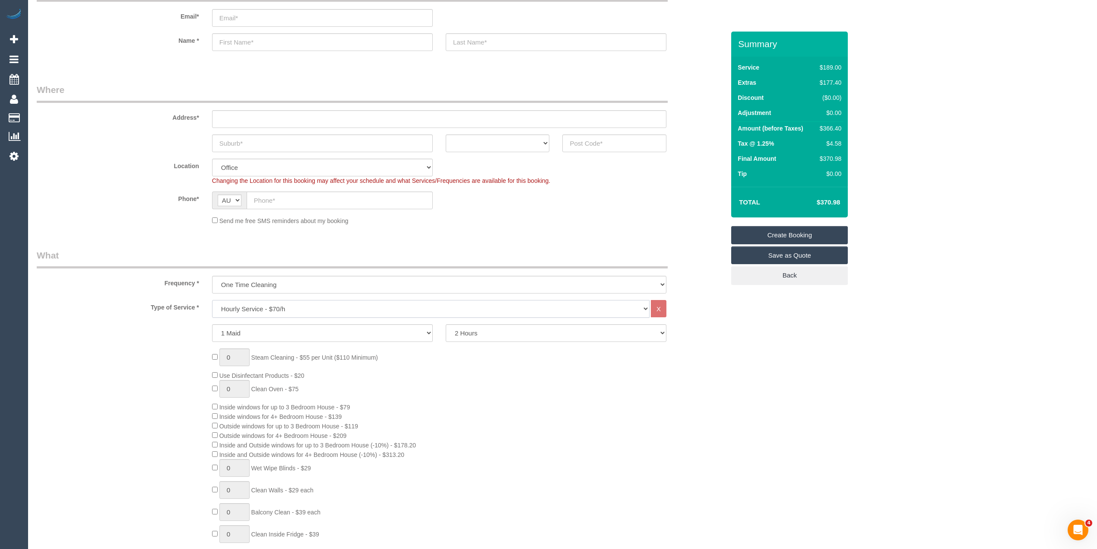
scroll to position [96, 0]
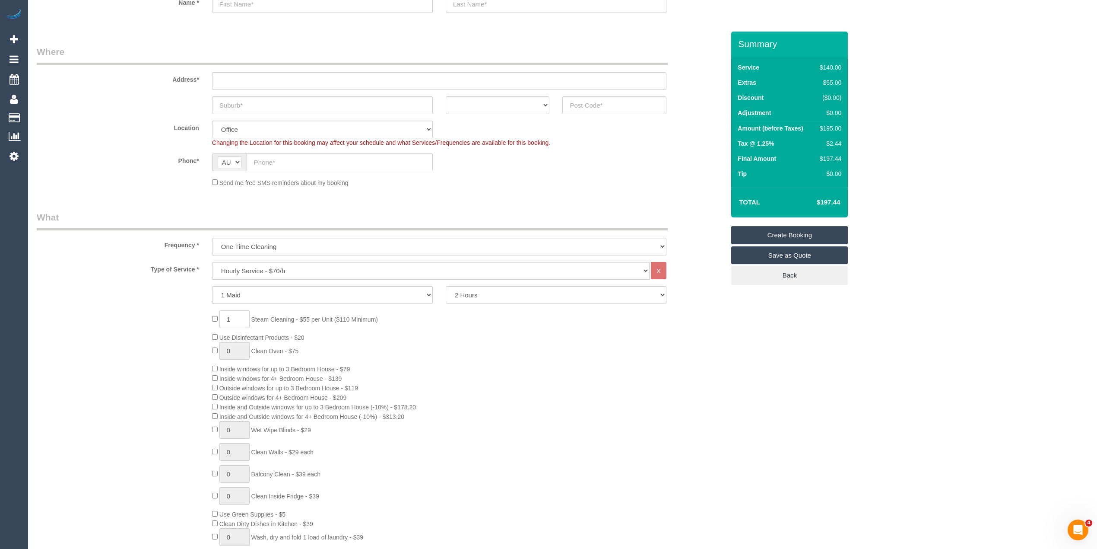
drag, startPoint x: 232, startPoint y: 318, endPoint x: 201, endPoint y: 316, distance: 31.6
click at [208, 318] on div "1 Steam Cleaning - $55 per Unit ($110 Minimum) Use Disinfectant Products - $20 …" at bounding box center [469, 456] width 526 height 293
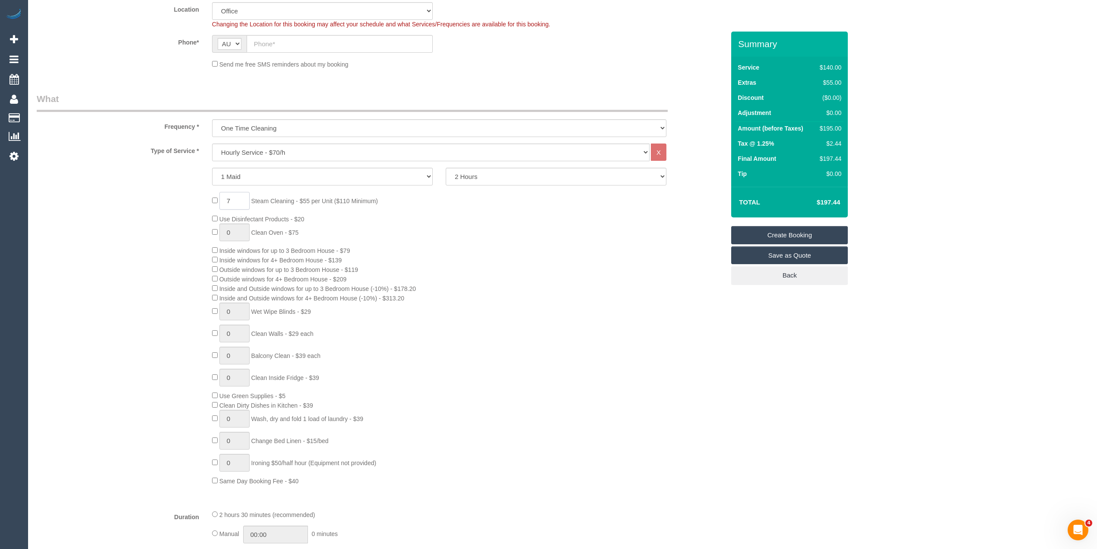
scroll to position [384, 0]
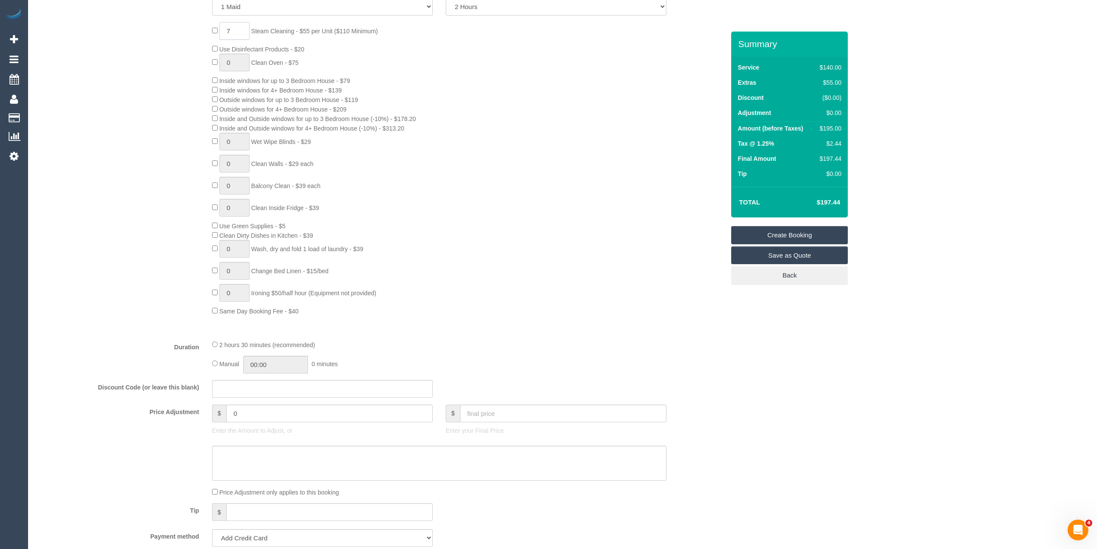
type input "7"
drag, startPoint x: 248, startPoint y: 414, endPoint x: 142, endPoint y: 396, distance: 107.8
click at [142, 396] on fieldset "What Frequency * One Time Cleaning Weekly - 10% Off - 10.00% (0% for the First …" at bounding box center [381, 264] width 688 height 682
type input "27.5"
click at [106, 222] on div "7 Steam Cleaning - $55 per Unit ($110 Minimum) Use Disinfectant Products - $20 …" at bounding box center [380, 168] width 701 height 293
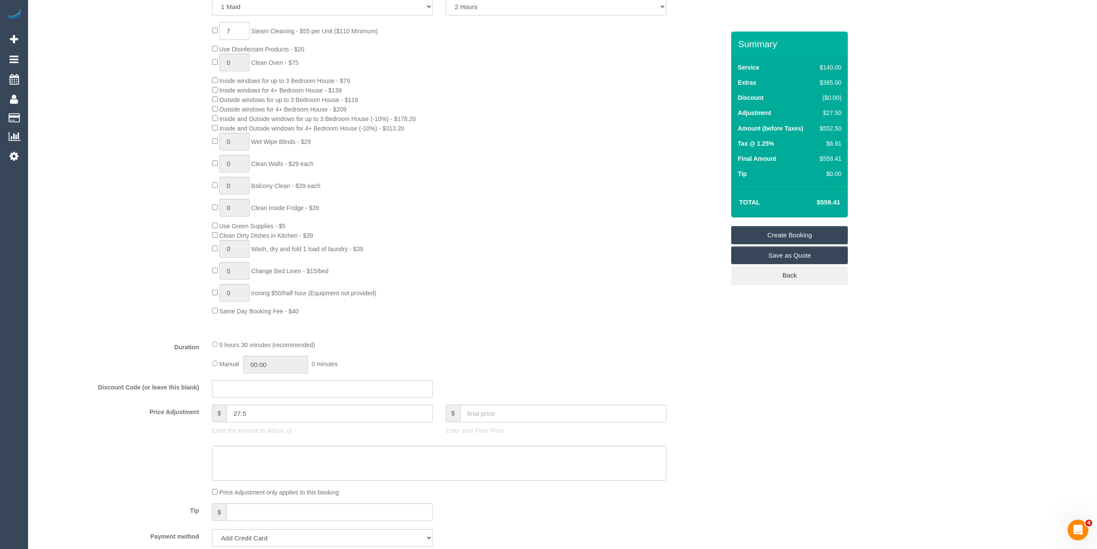
click at [831, 200] on h4 "$559.41" at bounding box center [815, 202] width 49 height 7
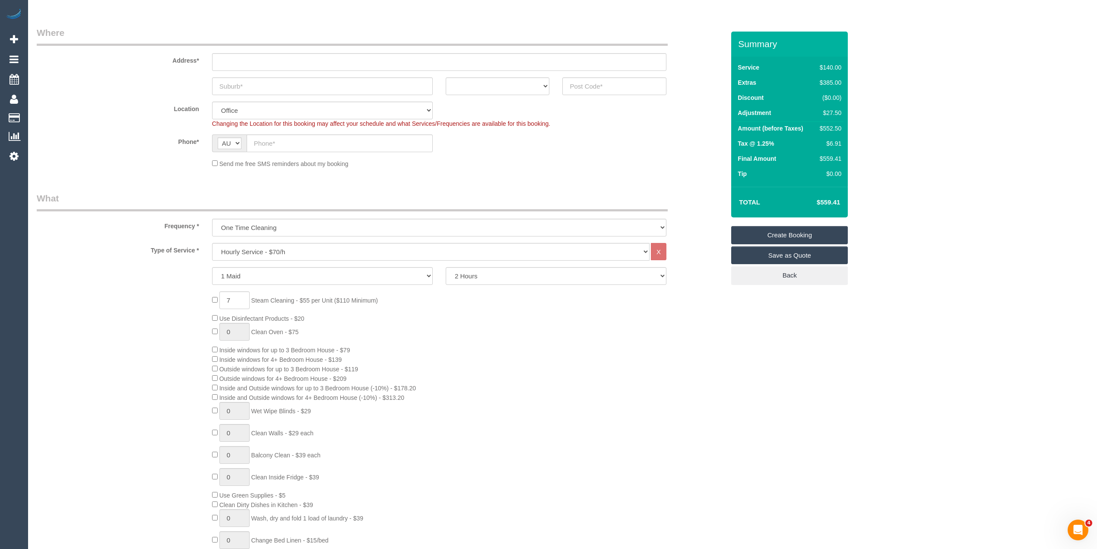
scroll to position [96, 0]
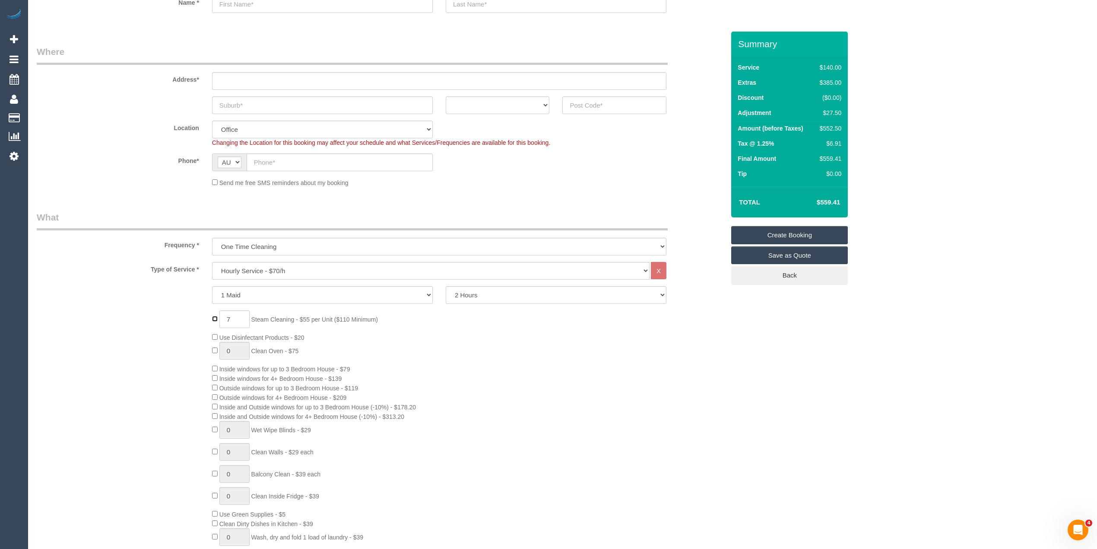
type input "0"
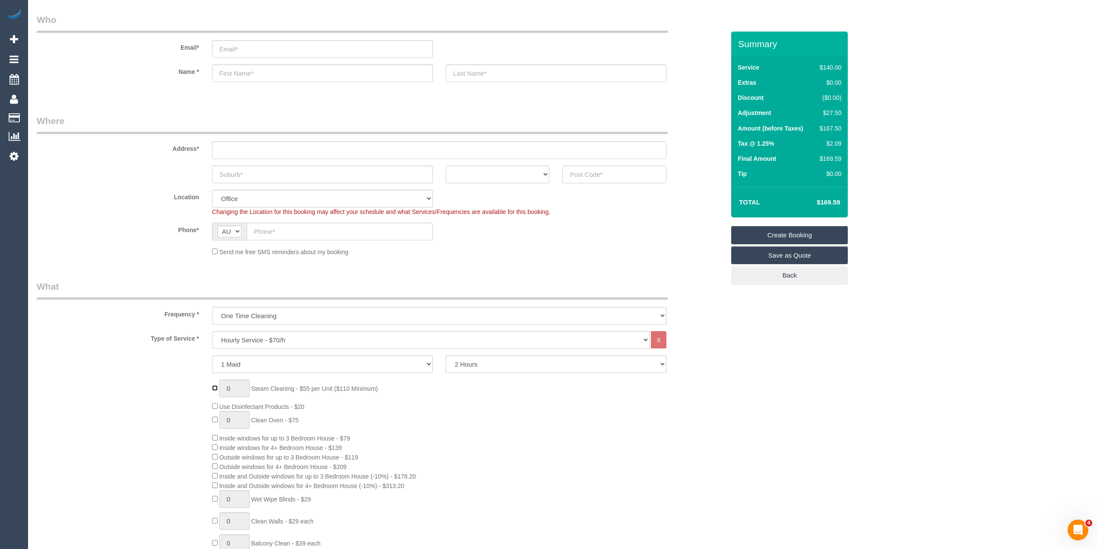
scroll to position [0, 0]
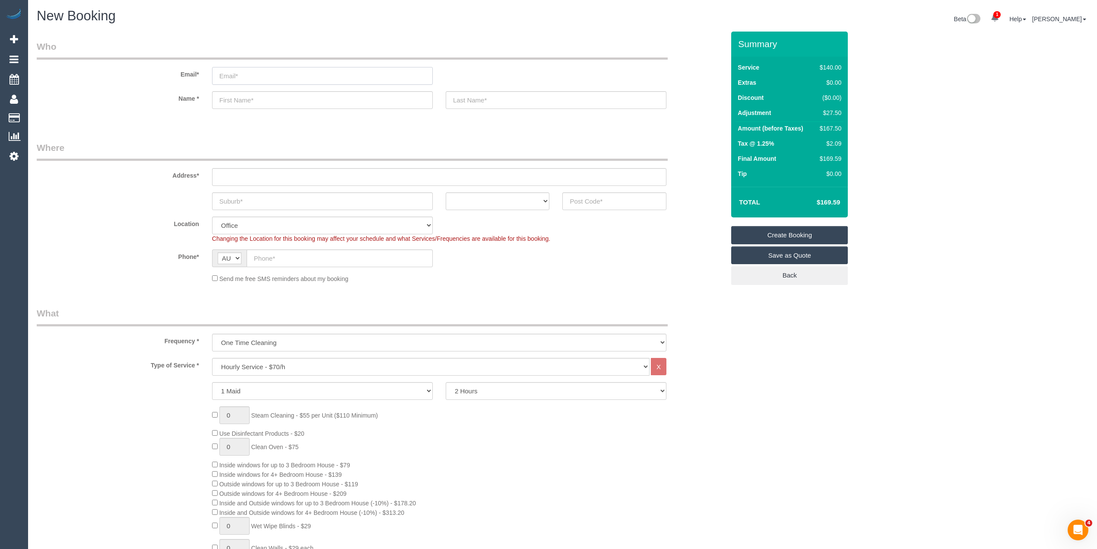
click at [251, 71] on input "email" at bounding box center [322, 76] width 221 height 18
paste input "m.a.cowling@me.com"
type input "m.a.cowling@me.com"
click at [241, 98] on input "text" at bounding box center [322, 100] width 221 height 18
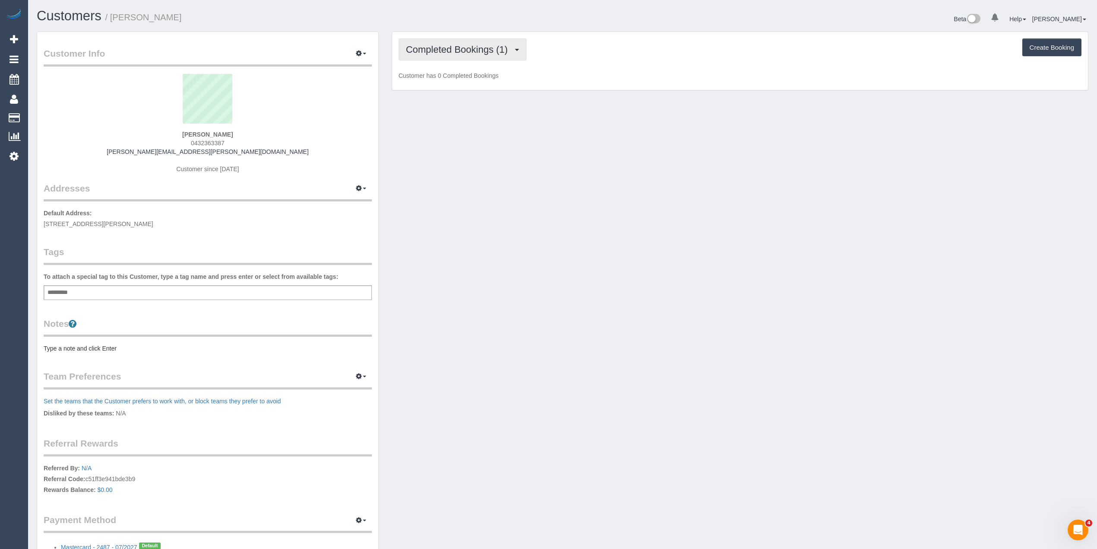
click at [471, 48] on span "Completed Bookings (1)" at bounding box center [459, 49] width 106 height 11
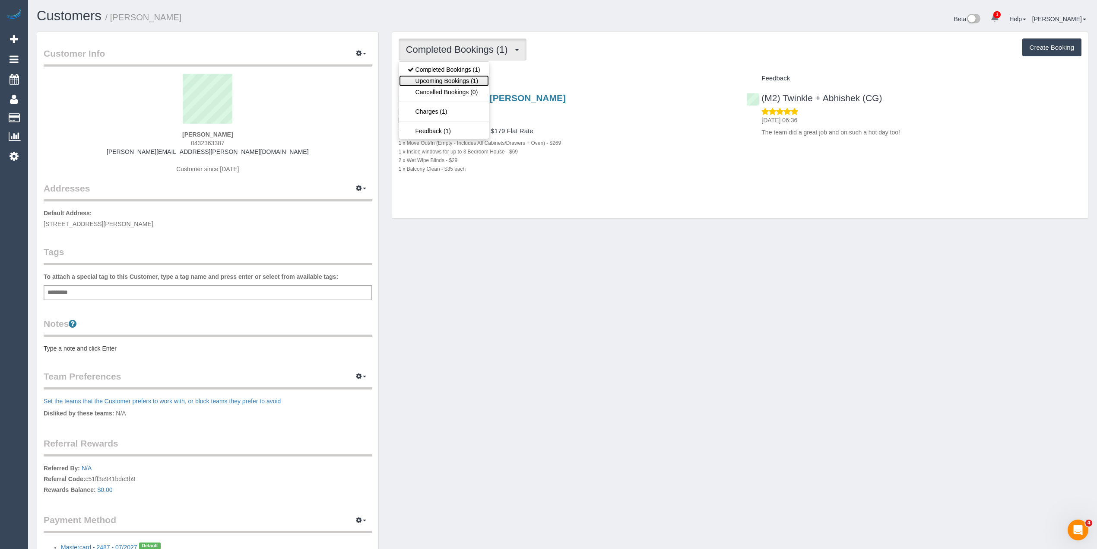
click at [464, 80] on link "Upcoming Bookings (1)" at bounding box center [444, 80] width 90 height 11
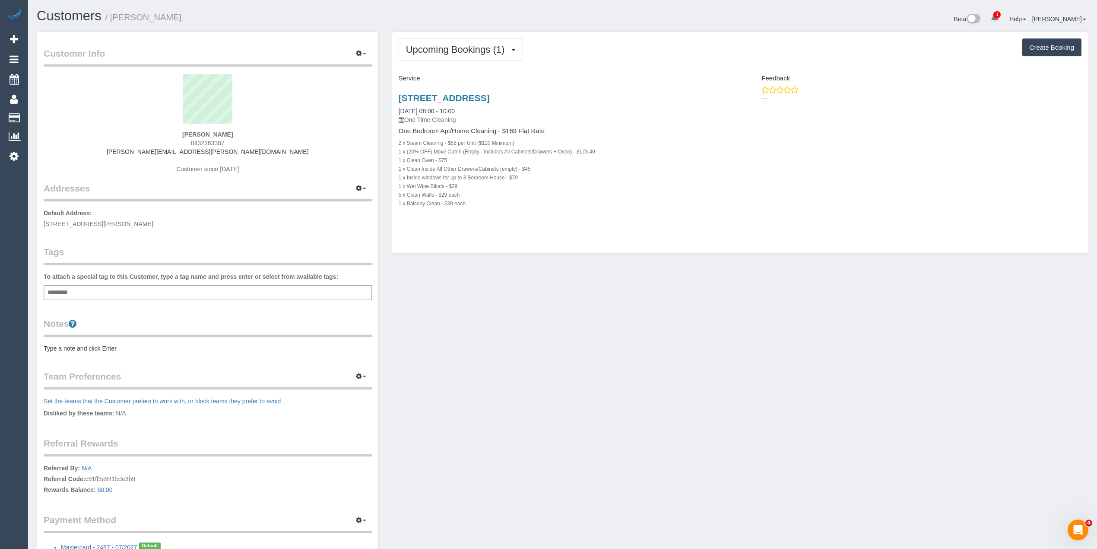
click at [685, 97] on h3 "77a Little Oxford Street, 301, Collingwood, VIC 3066" at bounding box center [566, 98] width 335 height 10
click at [687, 70] on div "Upcoming Bookings (1) Completed Bookings (1) Upcoming Bookings (1) Cancelled Bo…" at bounding box center [740, 142] width 696 height 221
click at [690, 123] on p "One Time Cleaning" at bounding box center [566, 119] width 335 height 9
click at [688, 66] on div "Upcoming Bookings (1) Completed Bookings (1) Upcoming Bookings (1) Cancelled Bo…" at bounding box center [740, 142] width 696 height 221
click at [548, 91] on div "77a Little Oxford Street, 301, Collingwood, VIC 3066 13/10/2025 08:00 - 10:00 O…" at bounding box center [566, 155] width 348 height 139
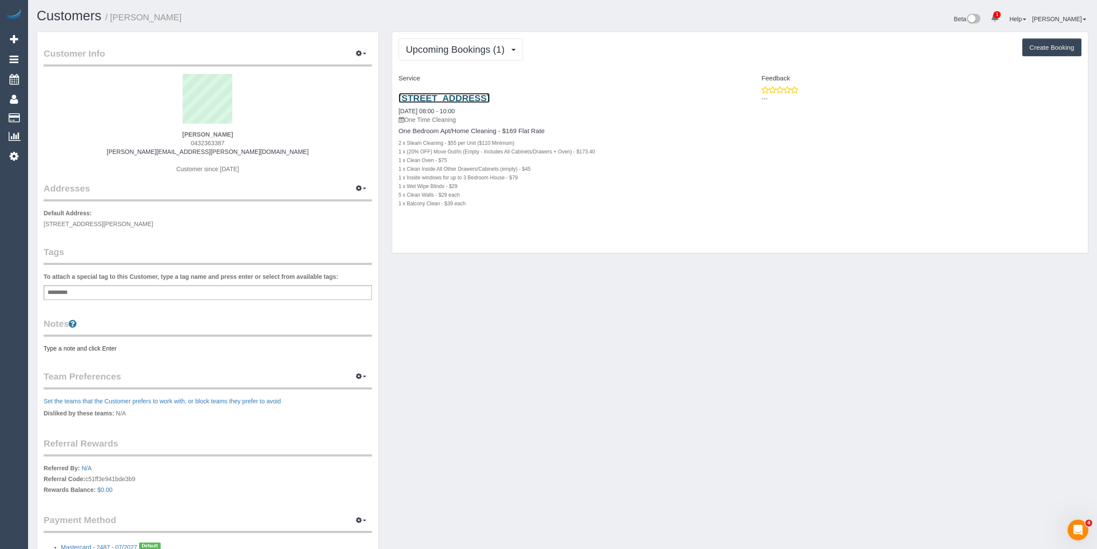
click at [490, 98] on link "77a Little Oxford Street, 301, Collingwood, VIC 3066" at bounding box center [444, 98] width 91 height 10
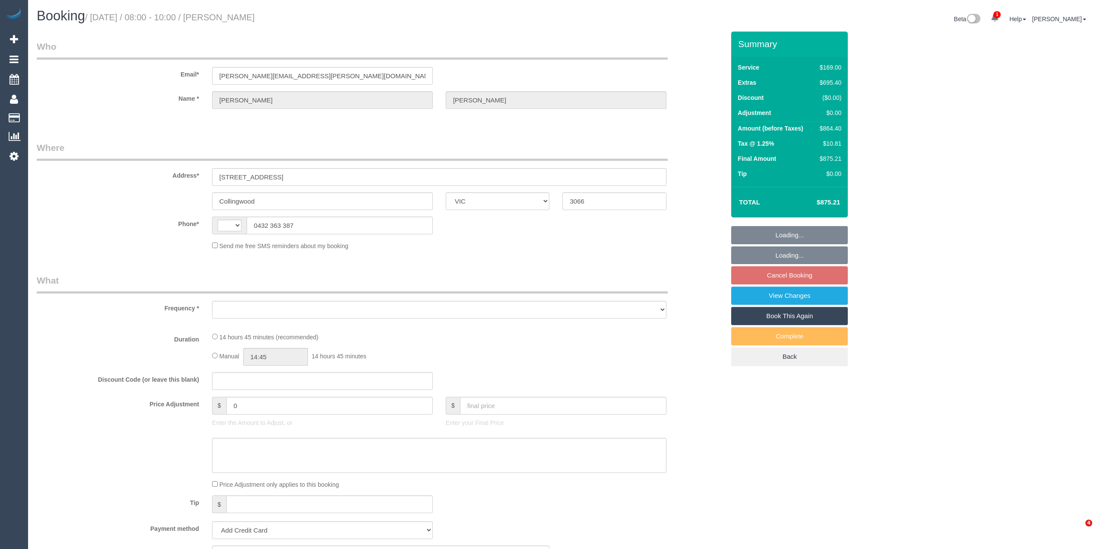
select select "VIC"
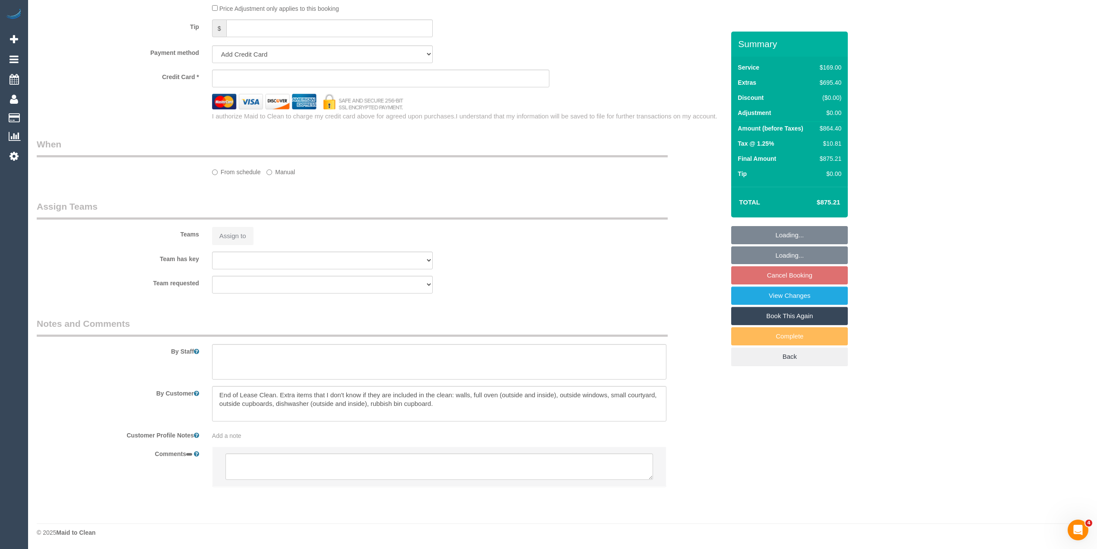
scroll to position [508, 0]
select select "string:AU"
select select "object:643"
select select "string:stripe-pm_1SEcLi2GScqysDRVxhyhgE3U"
select select "spot2"
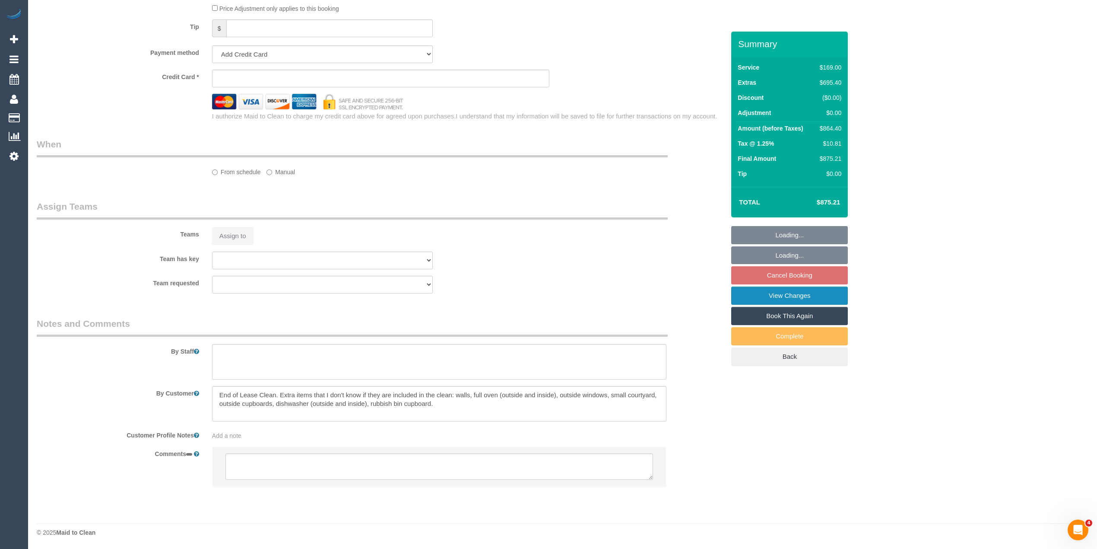
select select "number:28"
select select "number:14"
select select "number:18"
select select "number:24"
select select "number:26"
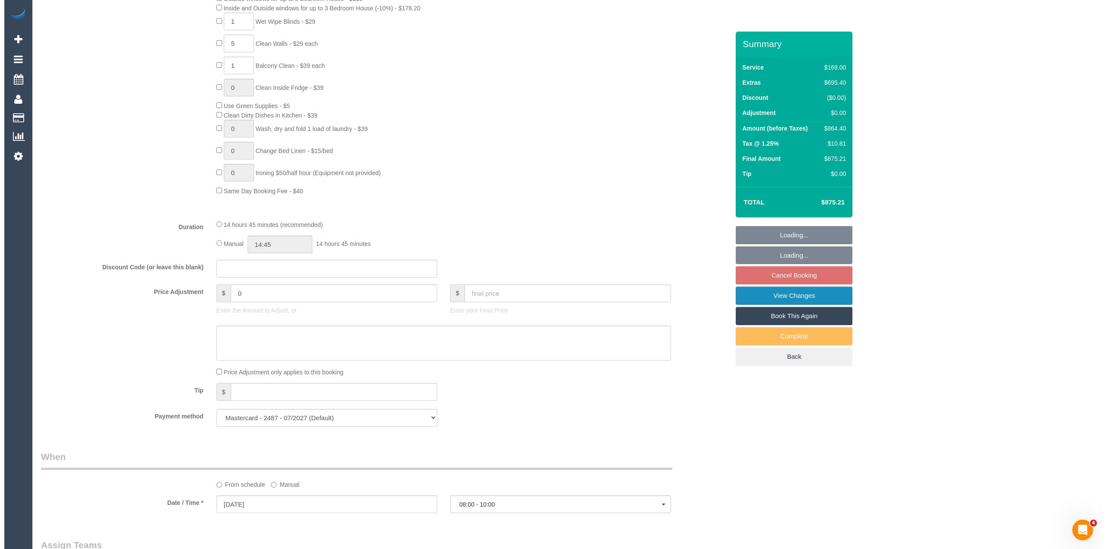
scroll to position [874, 0]
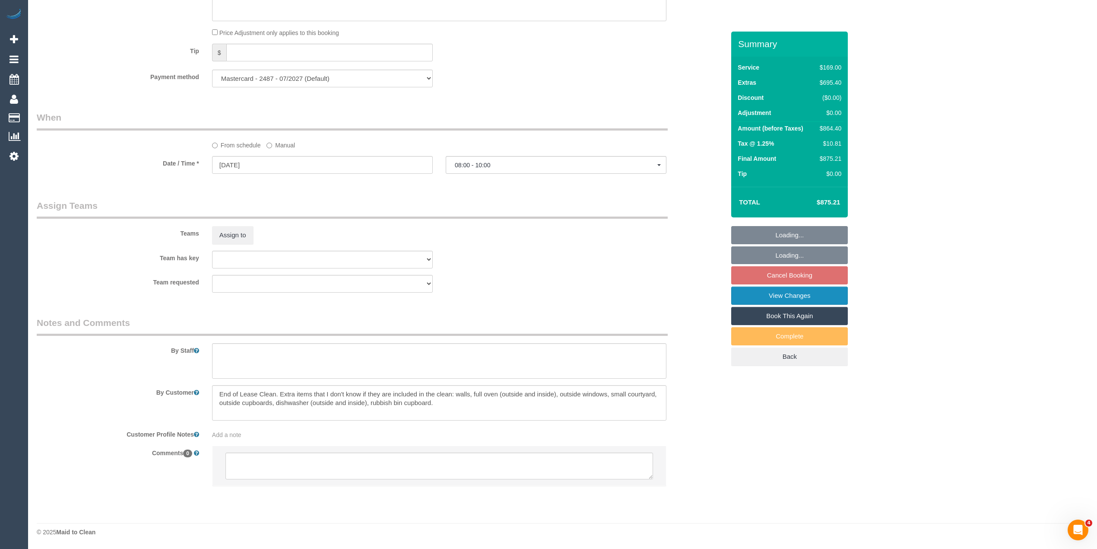
click at [815, 298] on link "View Changes" at bounding box center [789, 295] width 117 height 18
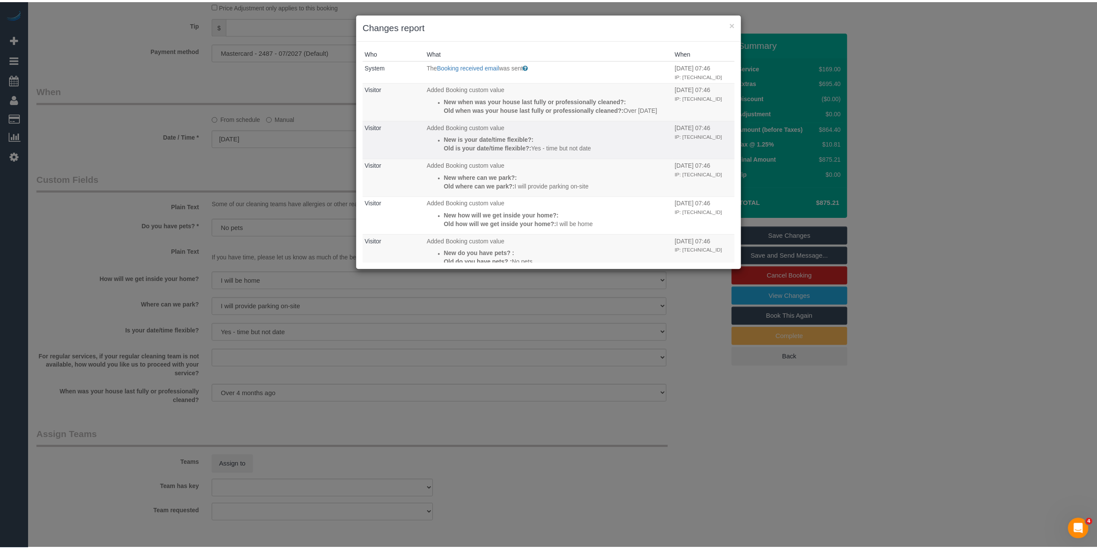
scroll to position [265, 0]
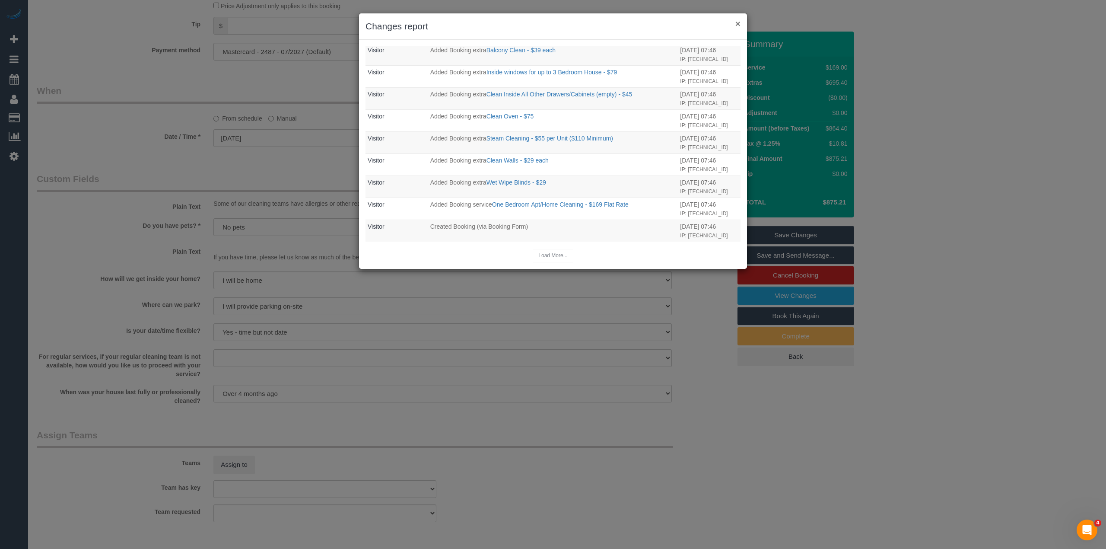
click at [738, 21] on button "×" at bounding box center [737, 23] width 5 height 9
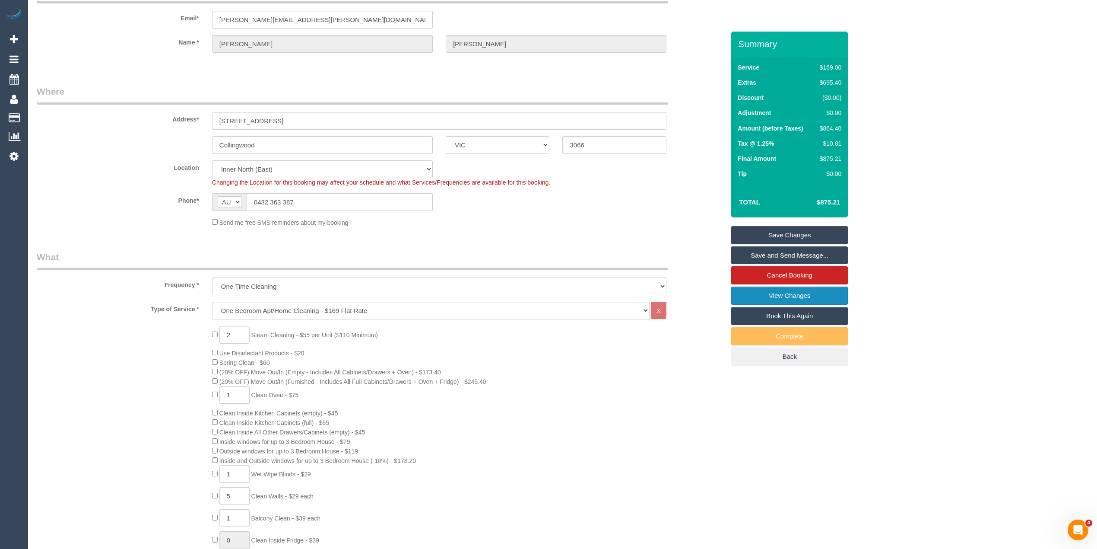
scroll to position [0, 0]
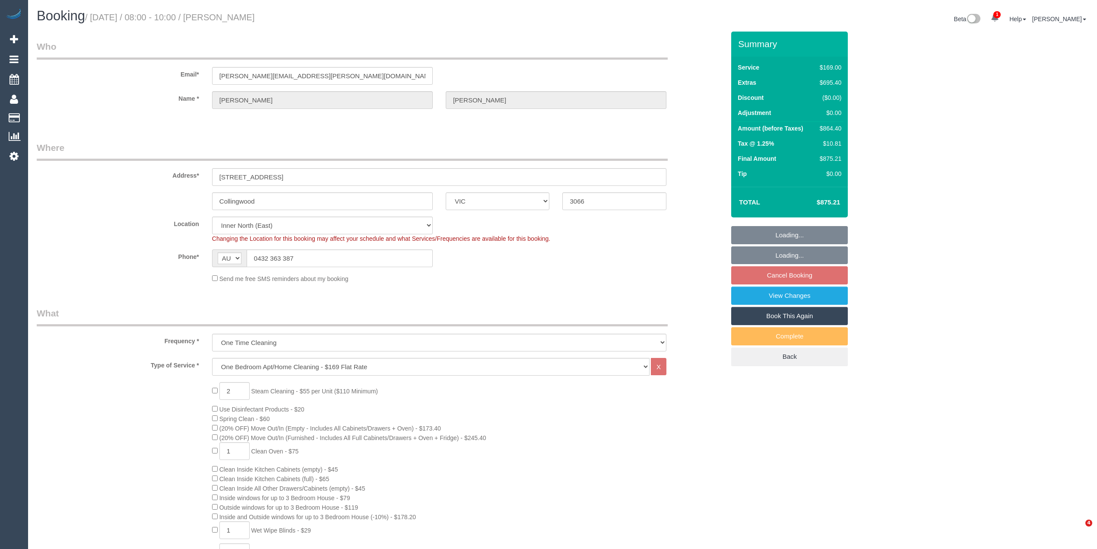
select select "VIC"
select select "string:stripe-pm_1SEcLi2GScqysDRVxhyhgE3U"
select select "number:28"
select select "number:14"
select select "number:18"
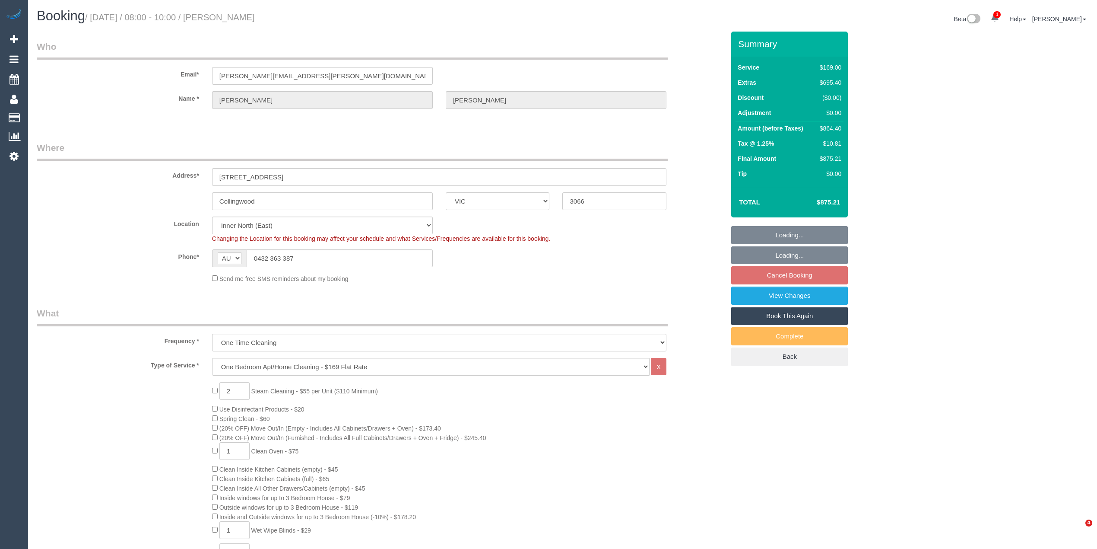
select select "number:24"
select select "number:26"
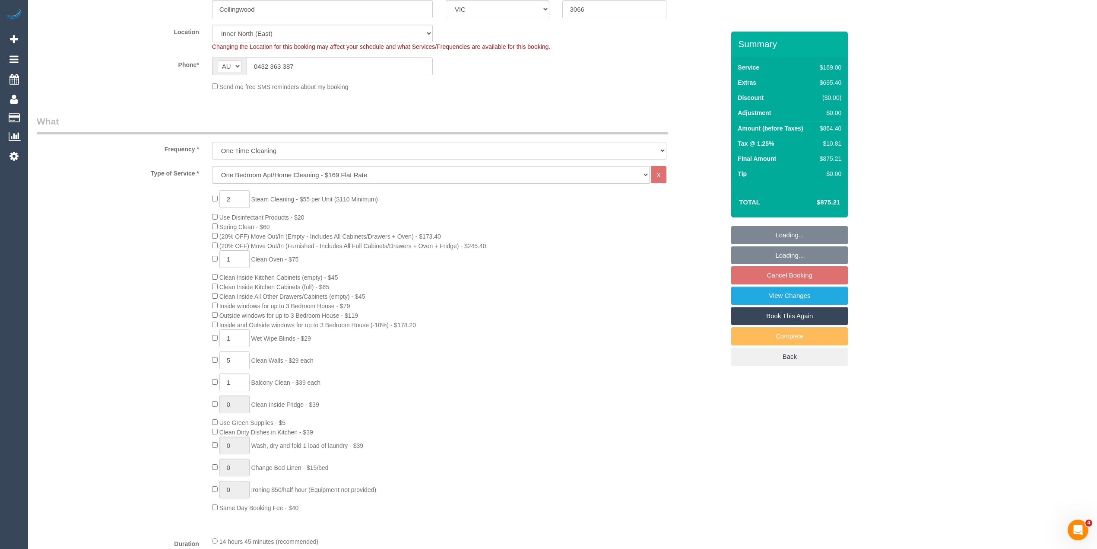
select select "spot2"
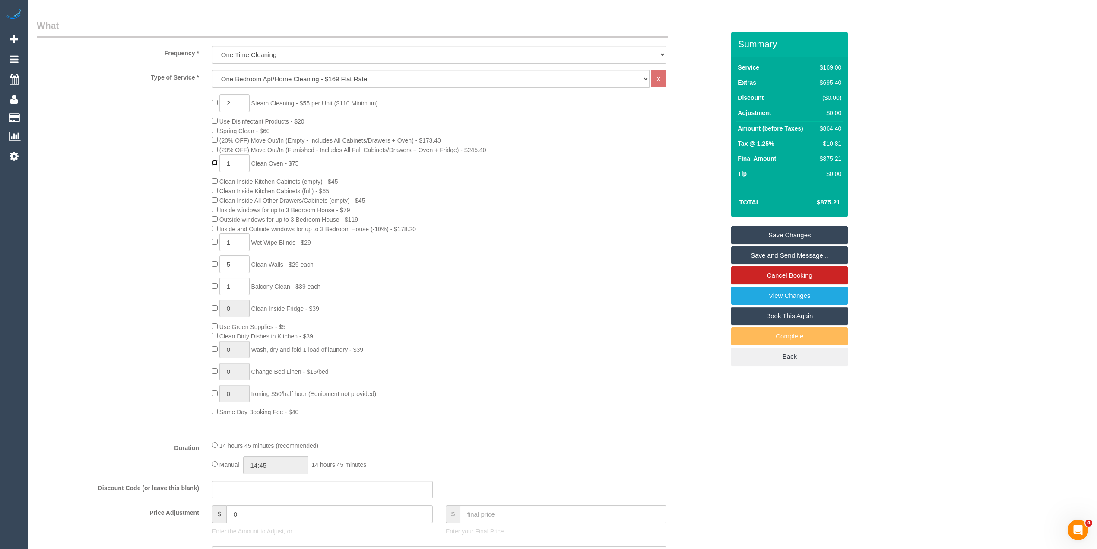
type input "0"
select select "spot27"
click at [152, 213] on div "2 Steam Cleaning - $55 per Unit ($110 Minimum) Use Disinfectant Products - $20 …" at bounding box center [380, 255] width 701 height 322
select select "spot52"
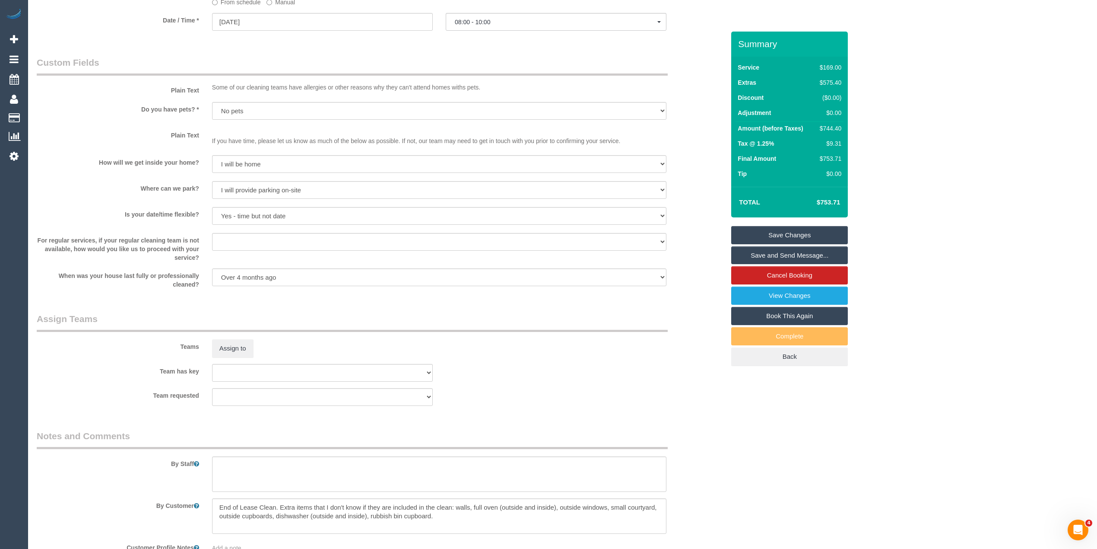
scroll to position [1105, 0]
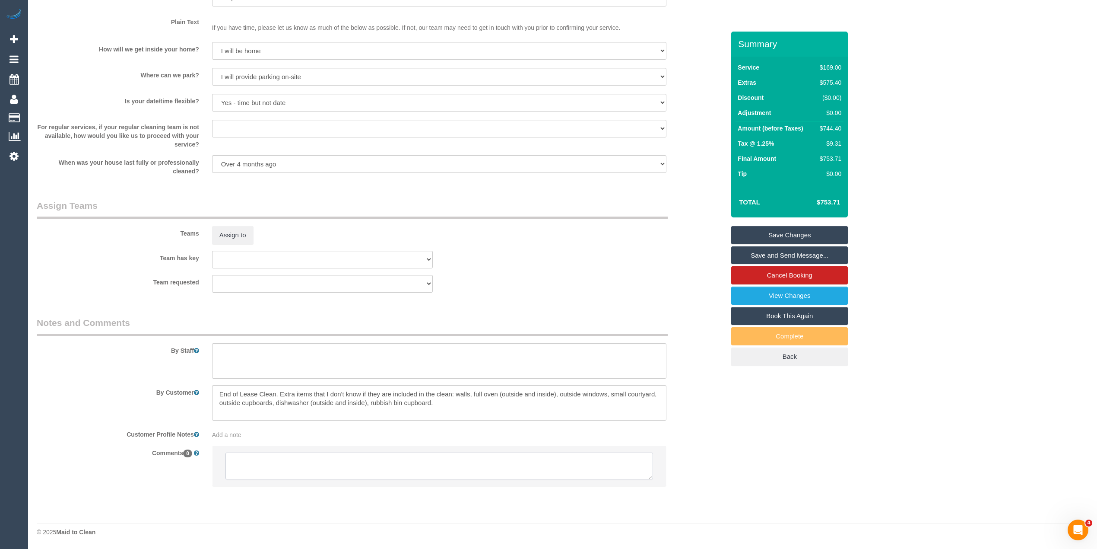
click at [324, 469] on textarea at bounding box center [439, 465] width 428 height 27
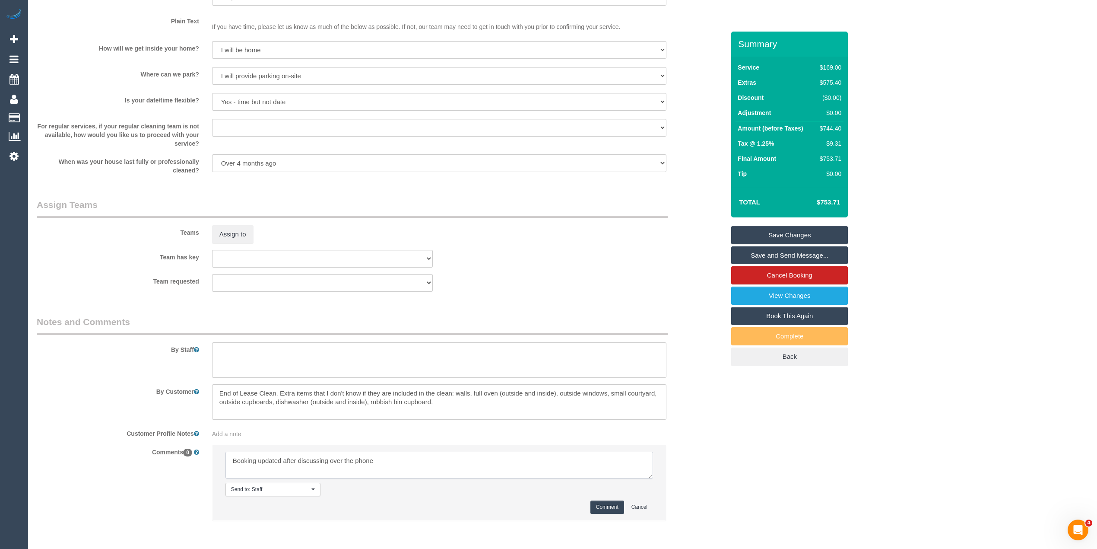
type textarea "Booking updated after discussing over the phone"
click at [268, 362] on textarea at bounding box center [439, 359] width 454 height 35
type textarea "Steam cleaning of 2 bedrooms."
click at [382, 460] on textarea at bounding box center [439, 464] width 428 height 27
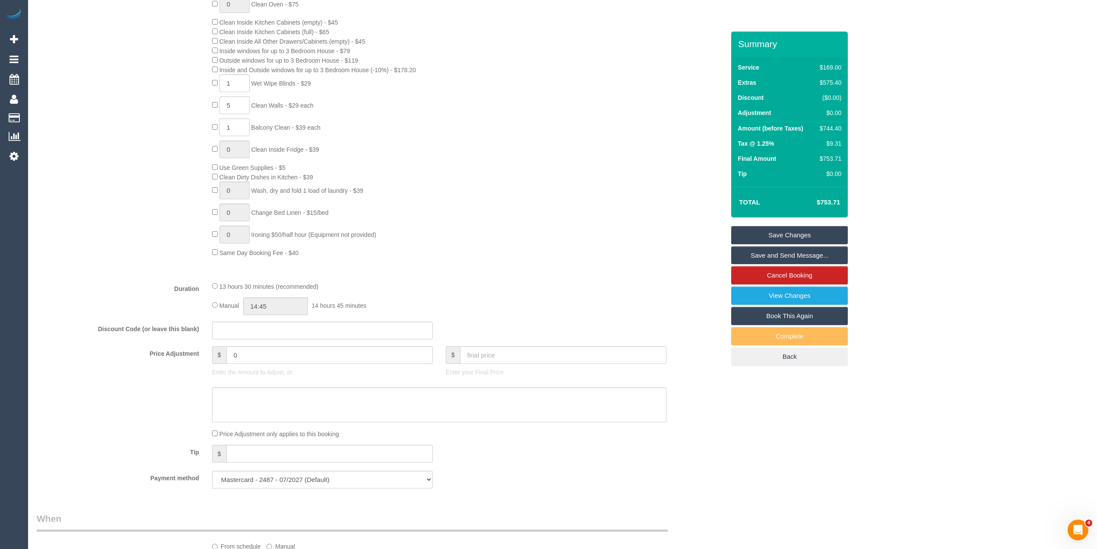
scroll to position [1141, 0]
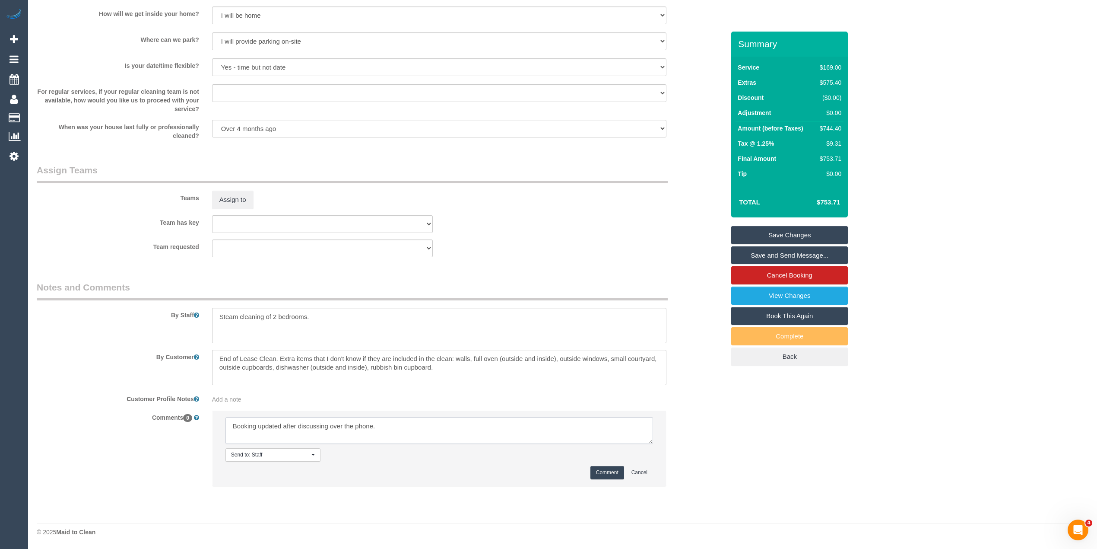
type textarea "Booking updated after discussing over the phone."
click at [604, 472] on button "Comment" at bounding box center [607, 472] width 34 height 13
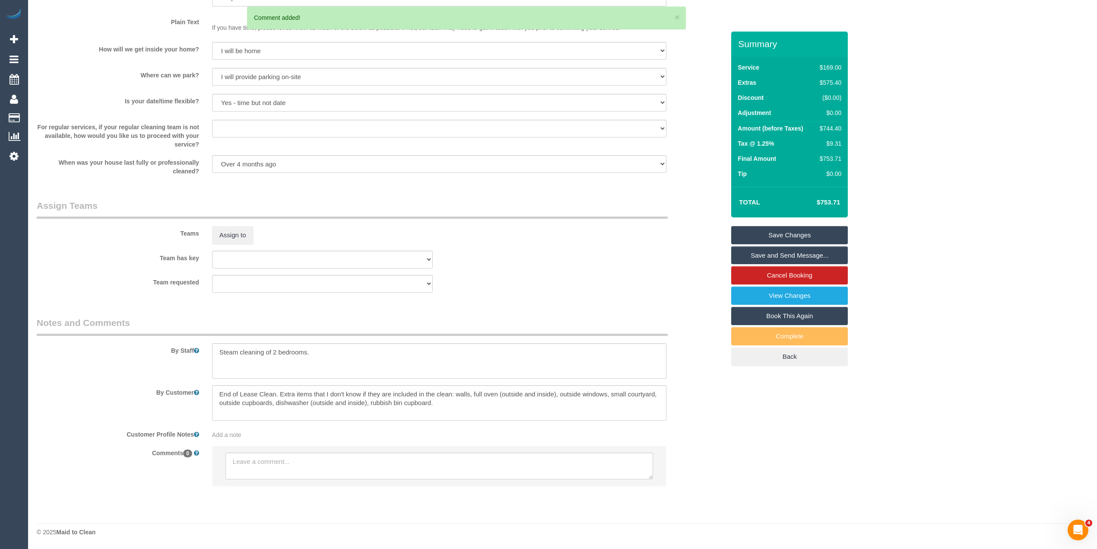
click at [775, 235] on link "Save Changes" at bounding box center [789, 235] width 117 height 18
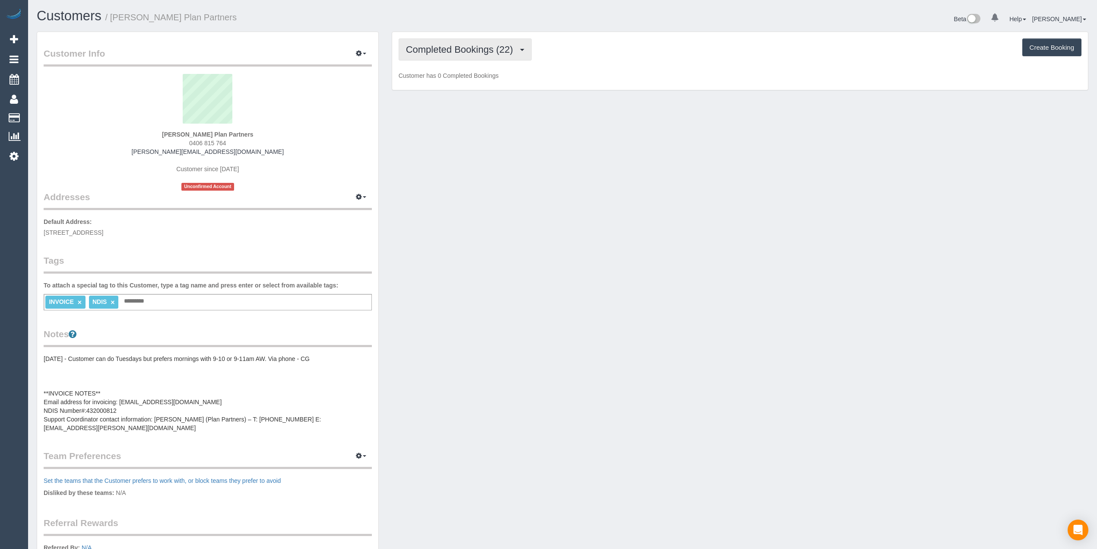
click at [431, 47] on span "Completed Bookings (22)" at bounding box center [461, 49] width 111 height 11
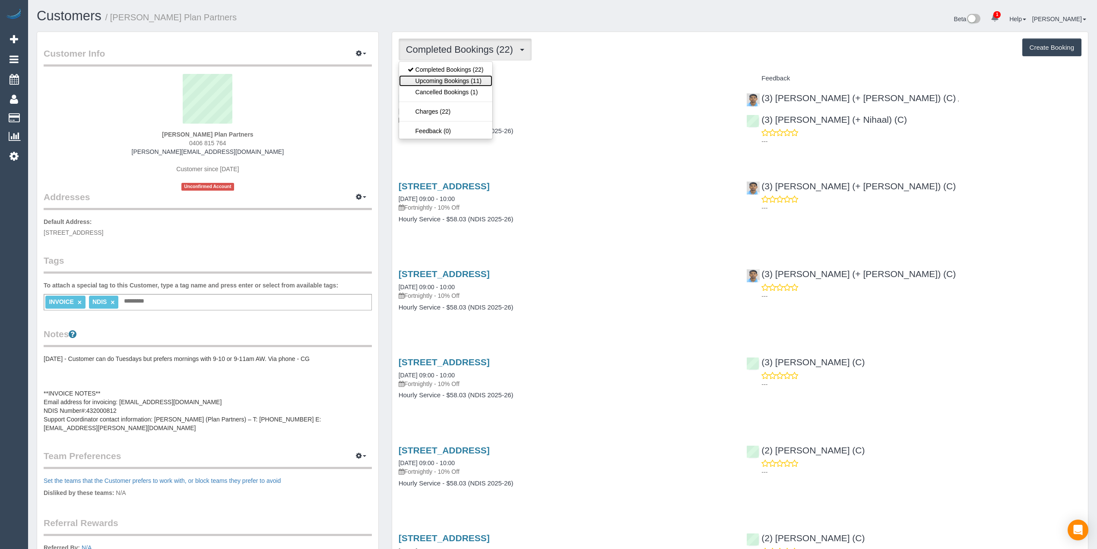
click at [453, 80] on link "Upcoming Bookings (11)" at bounding box center [445, 80] width 93 height 11
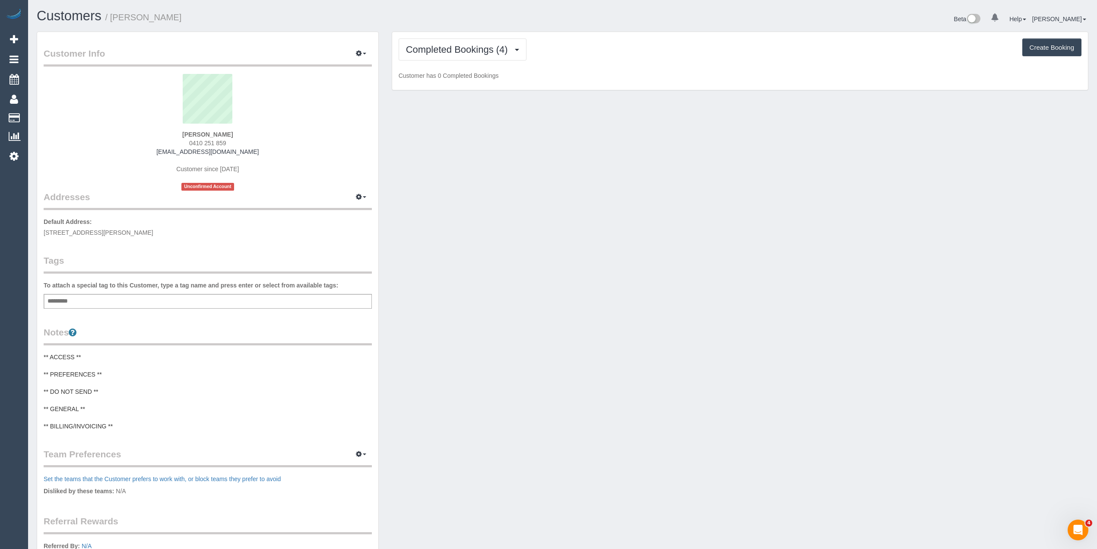
click at [476, 36] on div "Completed Bookings (4) Completed Bookings (4) Upcoming Bookings (0) Cancelled B…" at bounding box center [740, 61] width 696 height 58
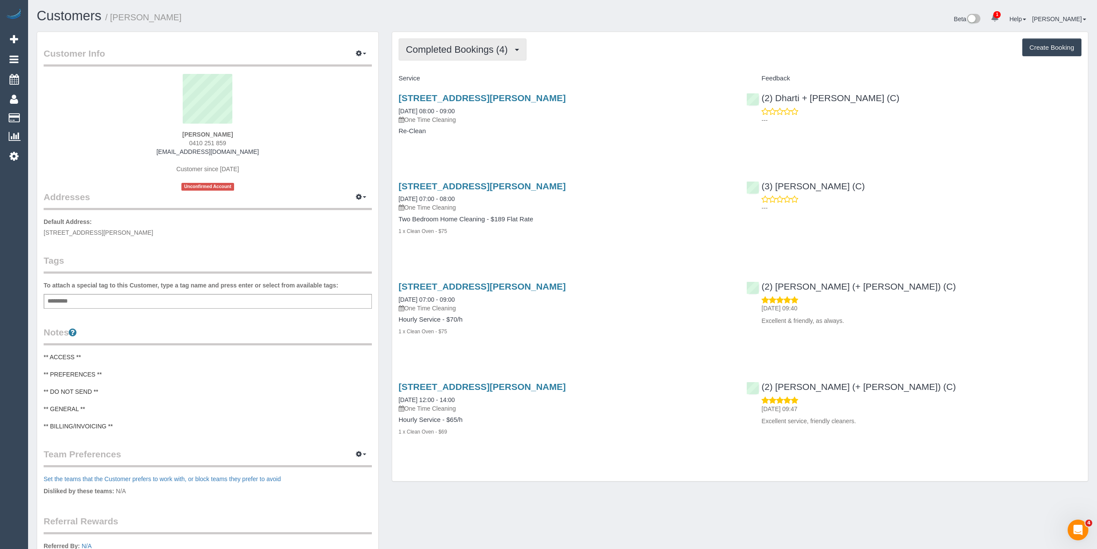
click at [476, 47] on span "Completed Bookings (4)" at bounding box center [459, 49] width 106 height 11
click at [634, 44] on div "Completed Bookings (4) Completed Bookings (4) Upcoming Bookings (0) Cancelled B…" at bounding box center [740, 49] width 683 height 22
click at [641, 76] on h4 "Service" at bounding box center [566, 78] width 335 height 7
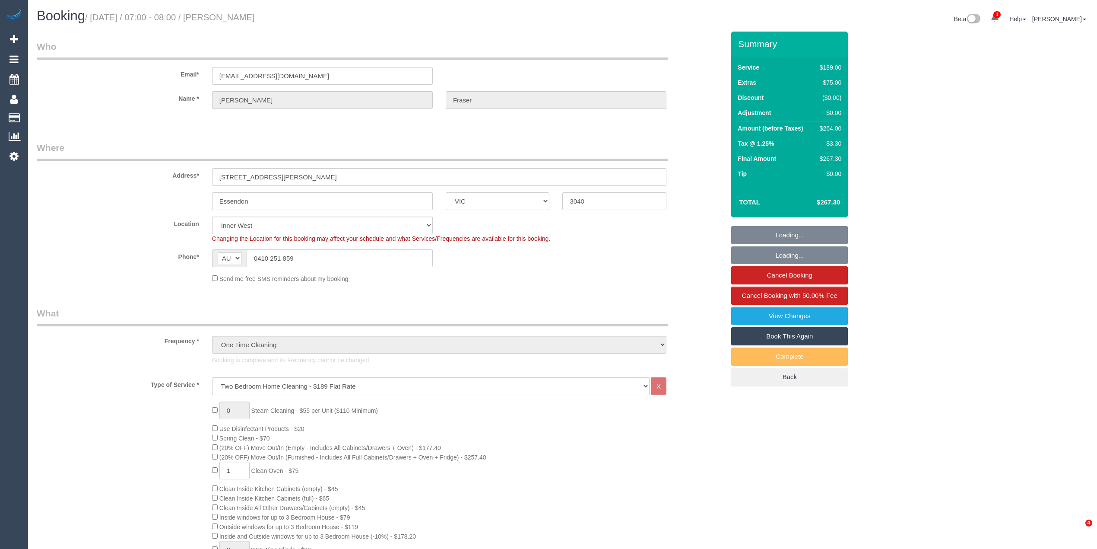
select select "VIC"
select select "number:28"
select select "number:14"
select select "number:19"
select select
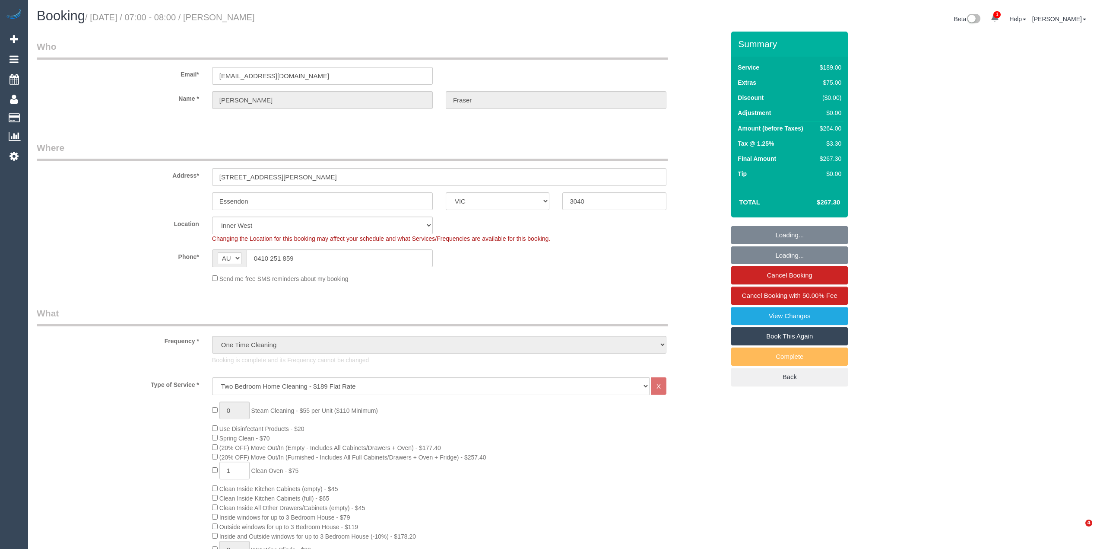
select select "object:1482"
select select "spot6"
